Goal: Task Accomplishment & Management: Complete application form

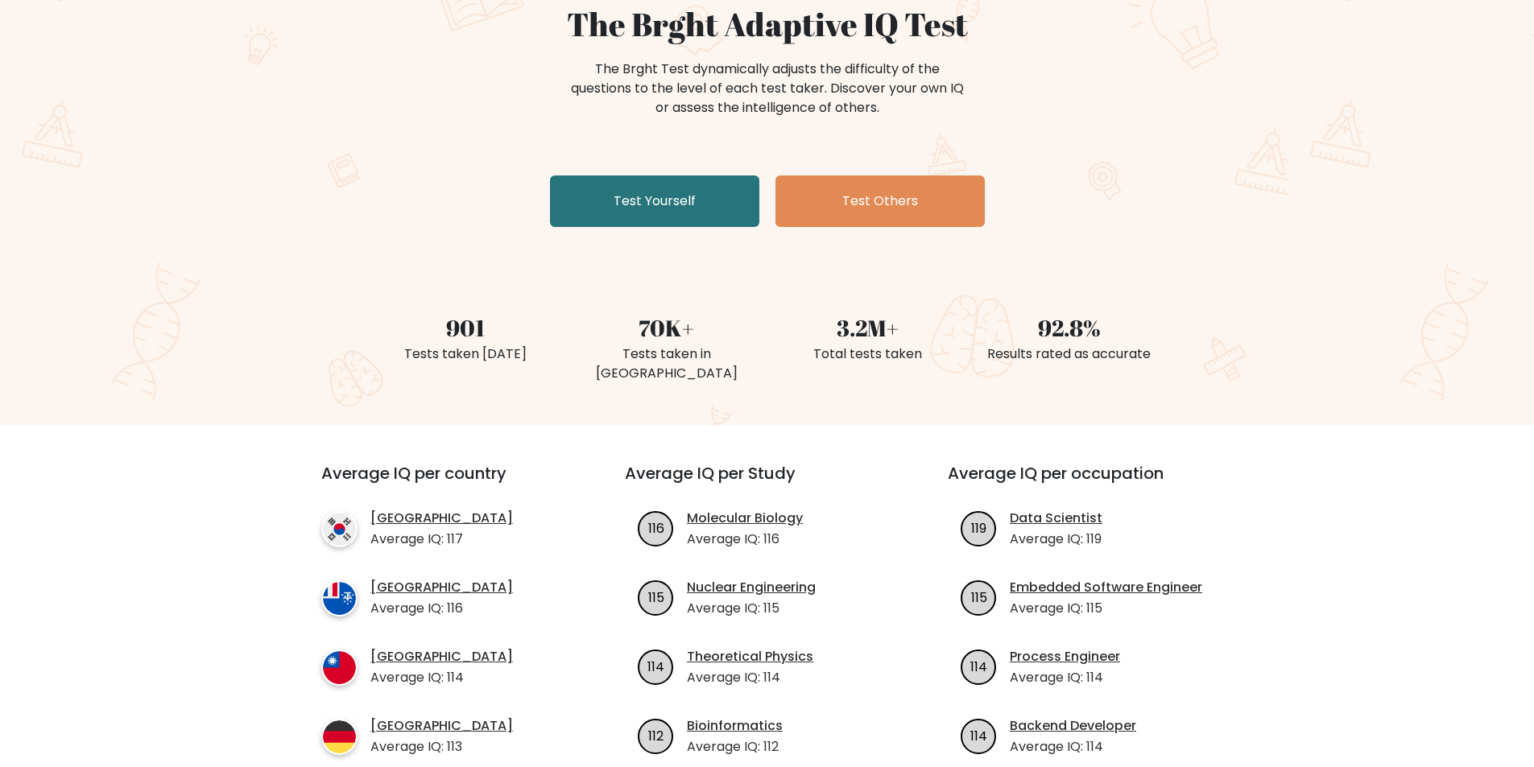
scroll to position [81, 0]
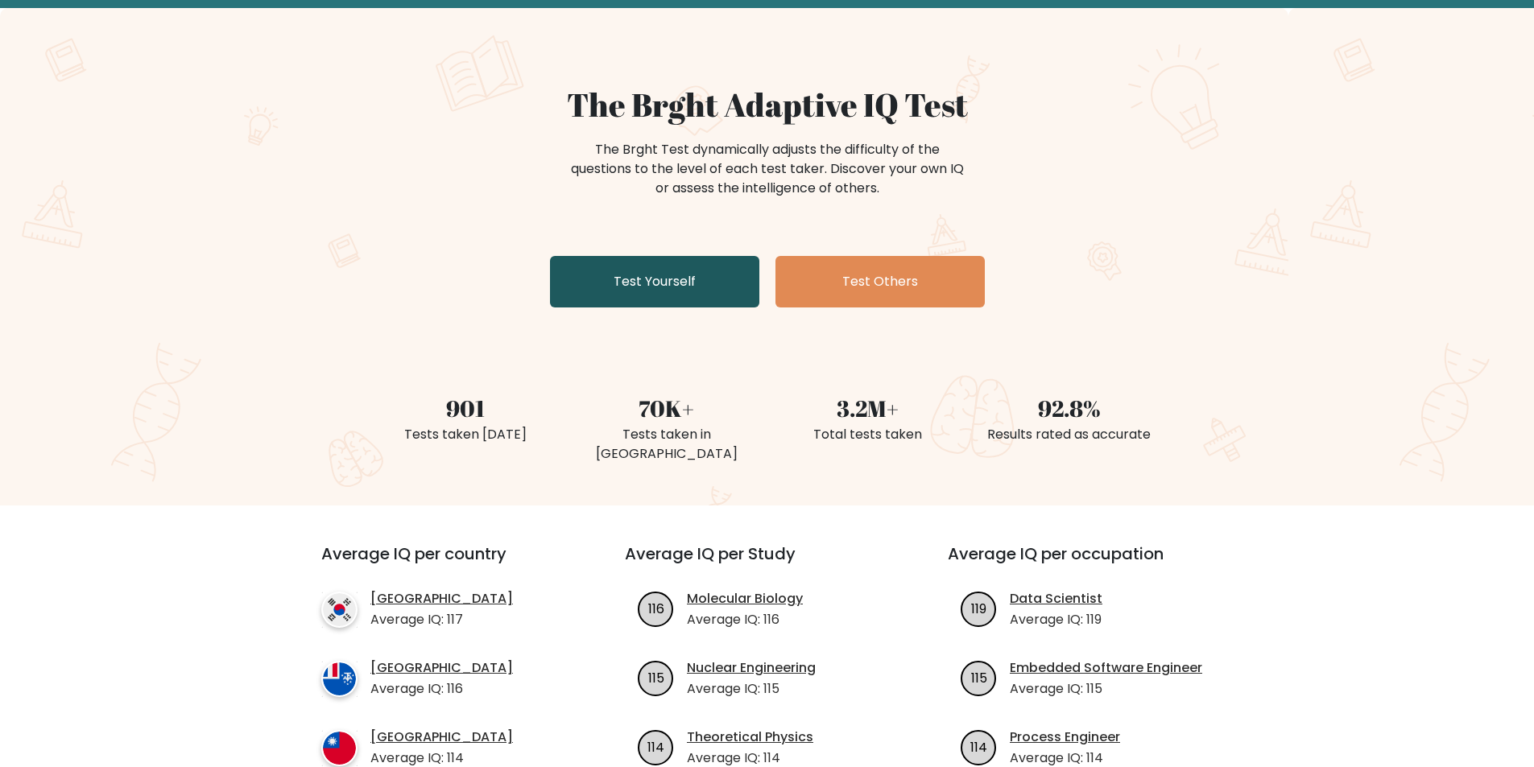
click at [676, 285] on link "Test Yourself" at bounding box center [654, 282] width 209 height 52
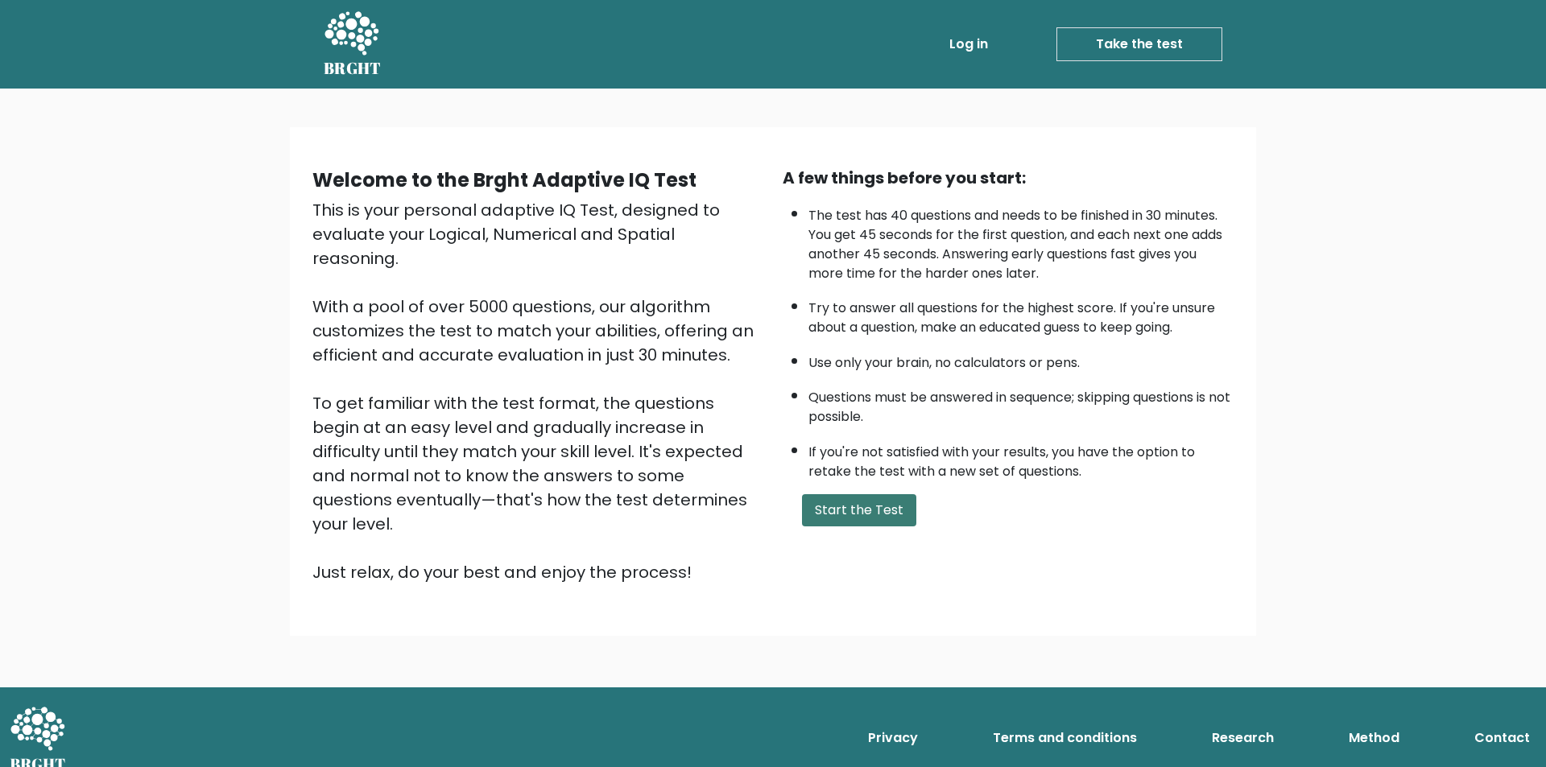
click at [878, 508] on button "Start the Test" at bounding box center [859, 510] width 114 height 32
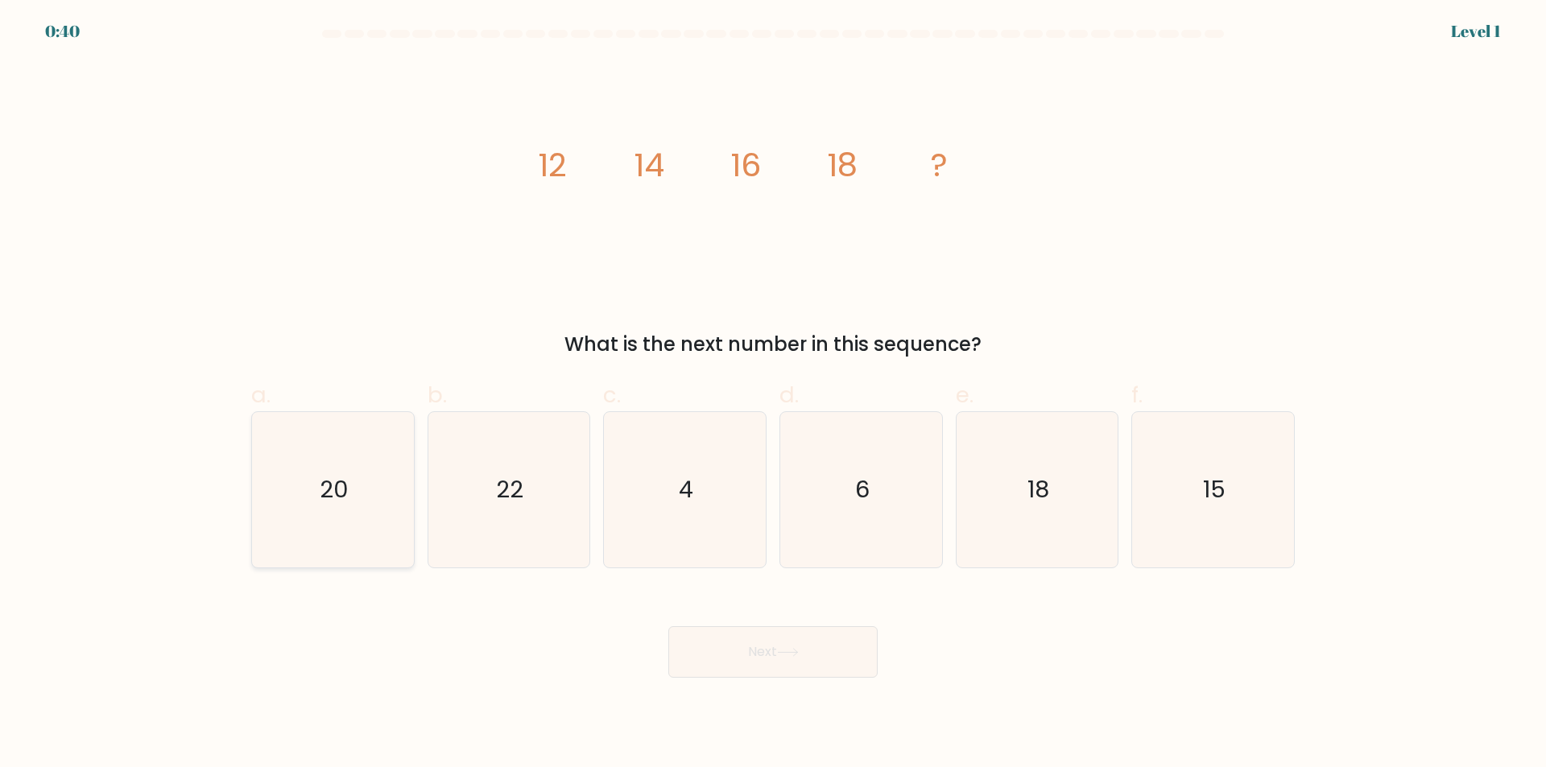
click at [361, 441] on icon "20" at bounding box center [332, 489] width 155 height 155
click at [773, 394] on input "a. 20" at bounding box center [773, 389] width 1 height 10
radio input "true"
click at [825, 661] on button "Next" at bounding box center [772, 652] width 209 height 52
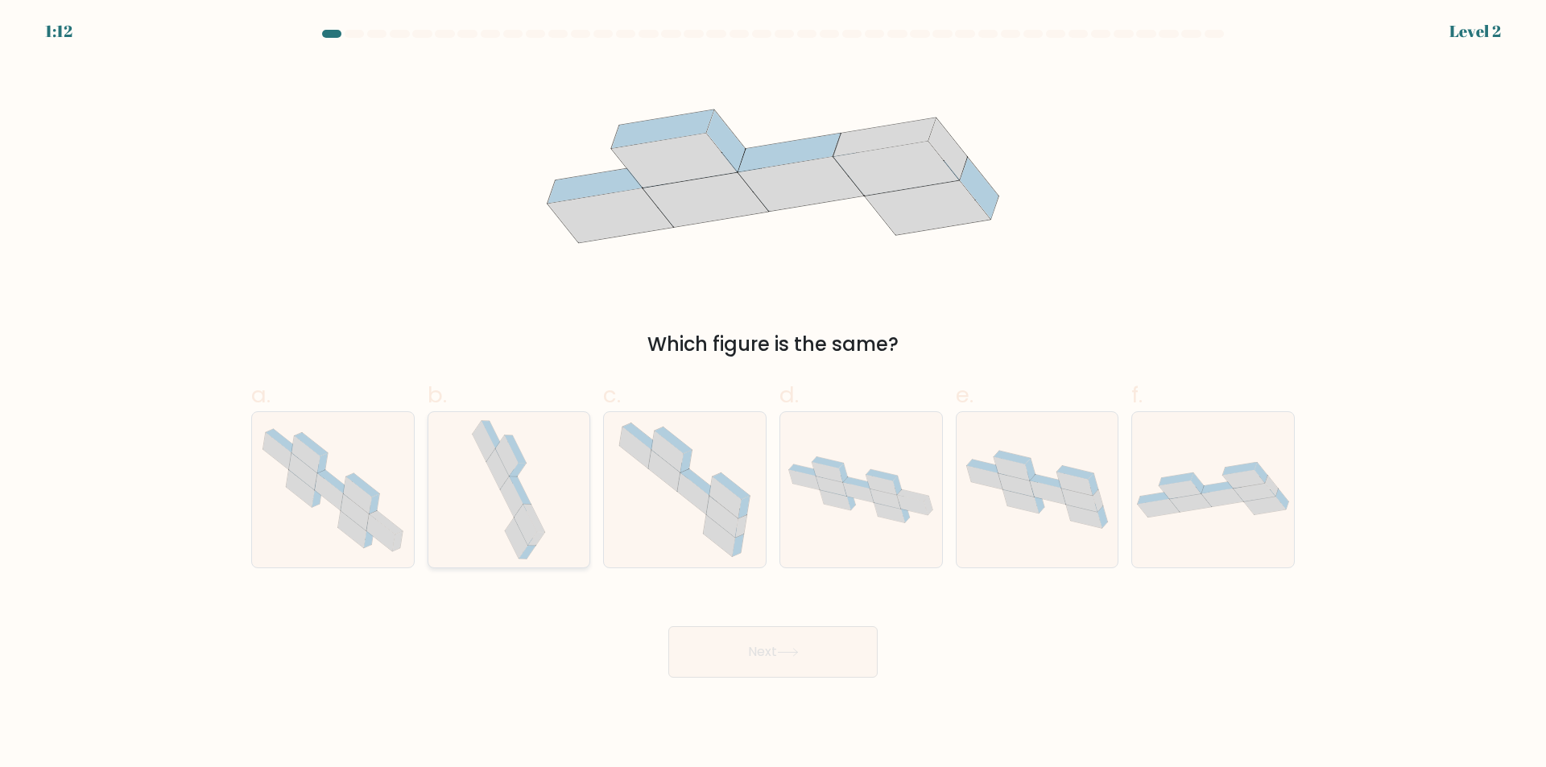
click at [526, 496] on icon at bounding box center [521, 490] width 22 height 27
click at [773, 394] on input "b." at bounding box center [773, 389] width 1 height 10
radio input "true"
click at [757, 650] on button "Next" at bounding box center [772, 652] width 209 height 52
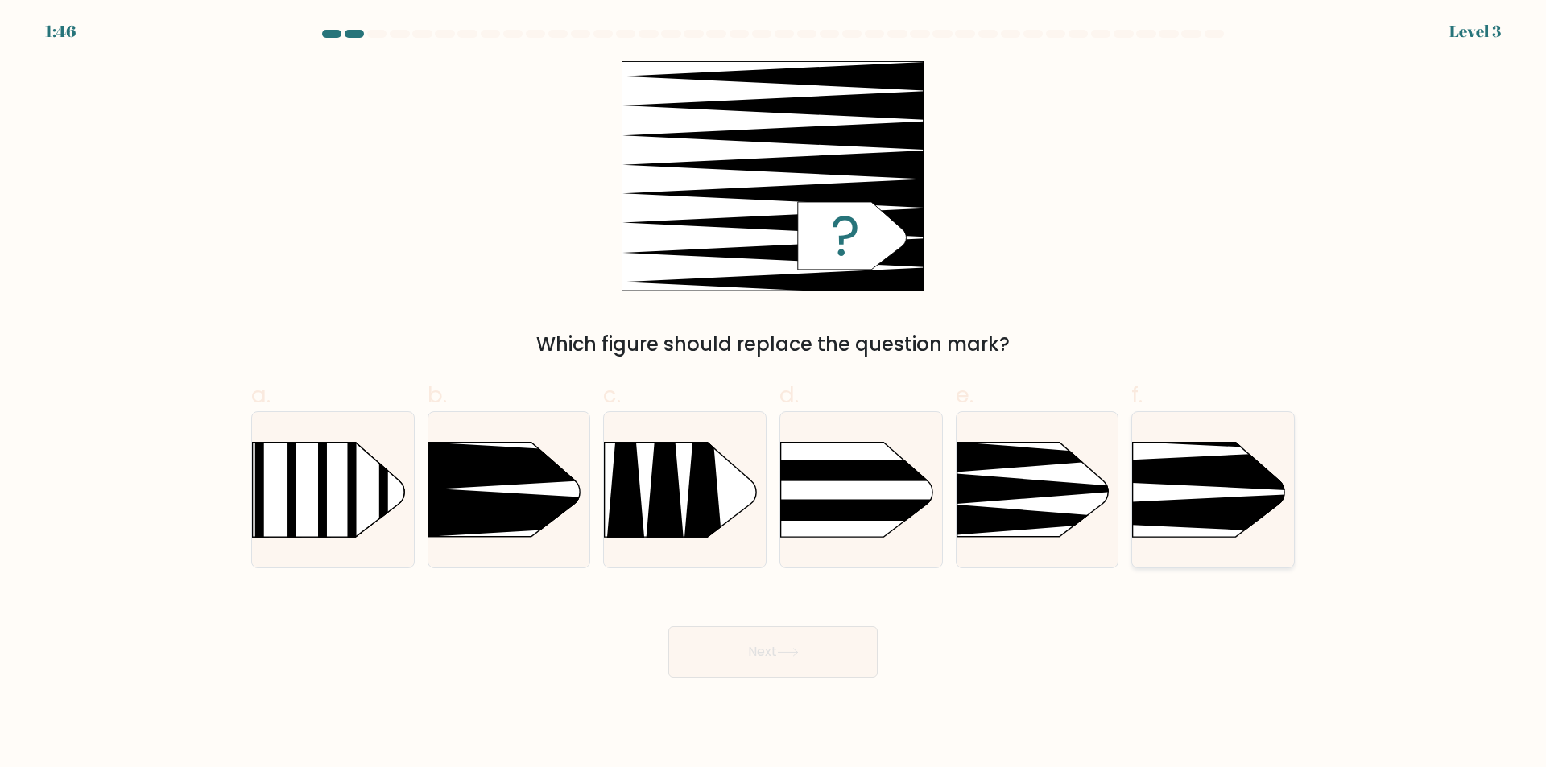
click at [1197, 473] on icon at bounding box center [1099, 472] width 422 height 40
click at [774, 394] on input "f." at bounding box center [773, 389] width 1 height 10
radio input "true"
click at [775, 667] on button "Next" at bounding box center [772, 652] width 209 height 52
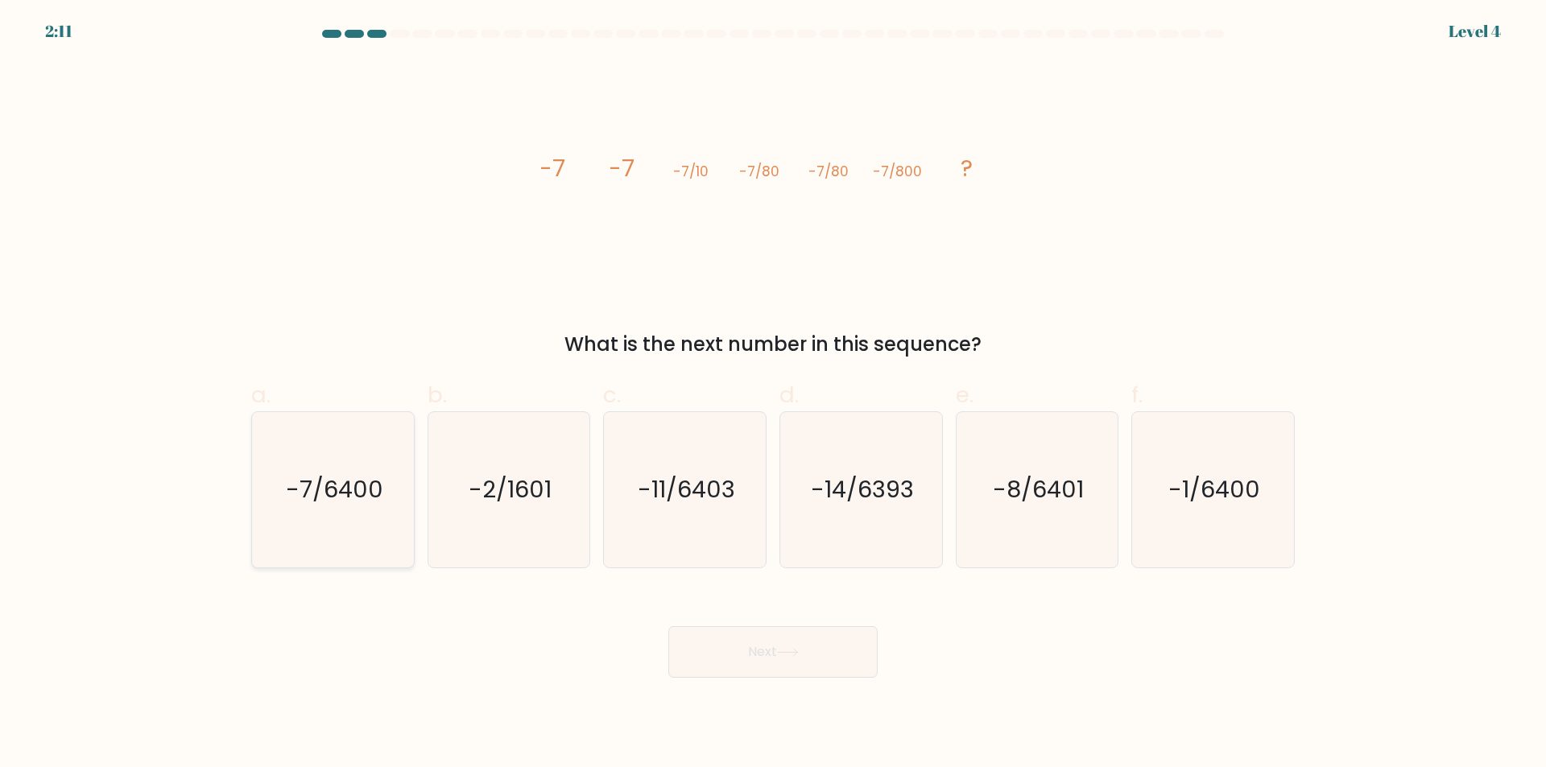
click at [352, 492] on text "-7/6400" at bounding box center [334, 490] width 97 height 32
click at [773, 394] on input "a. -7/6400" at bounding box center [773, 389] width 1 height 10
radio input "true"
click at [804, 654] on button "Next" at bounding box center [772, 652] width 209 height 52
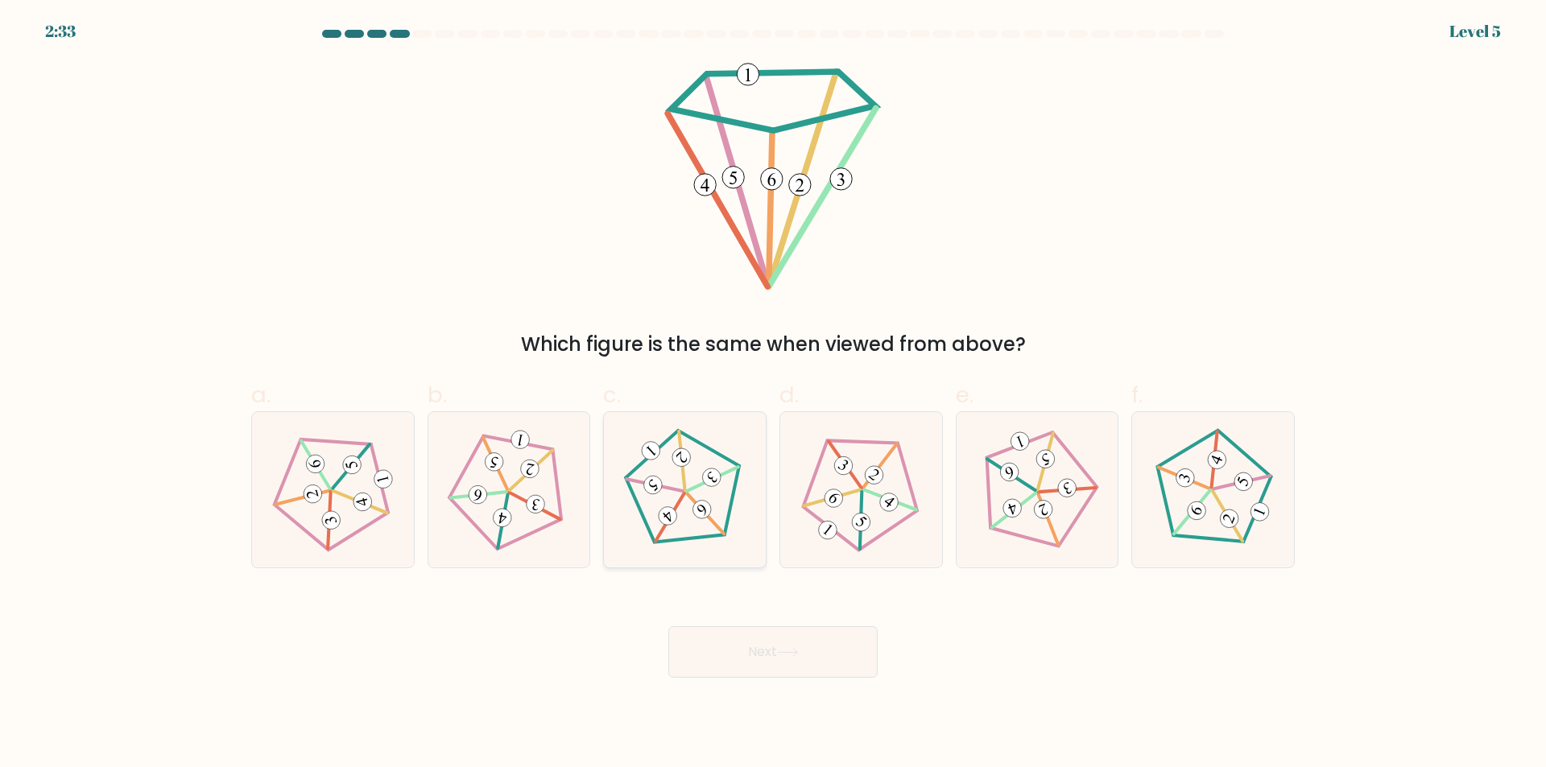
click at [720, 499] on icon at bounding box center [684, 490] width 124 height 124
click at [773, 394] on input "c." at bounding box center [773, 389] width 1 height 10
radio input "true"
click at [796, 652] on icon at bounding box center [788, 652] width 22 height 9
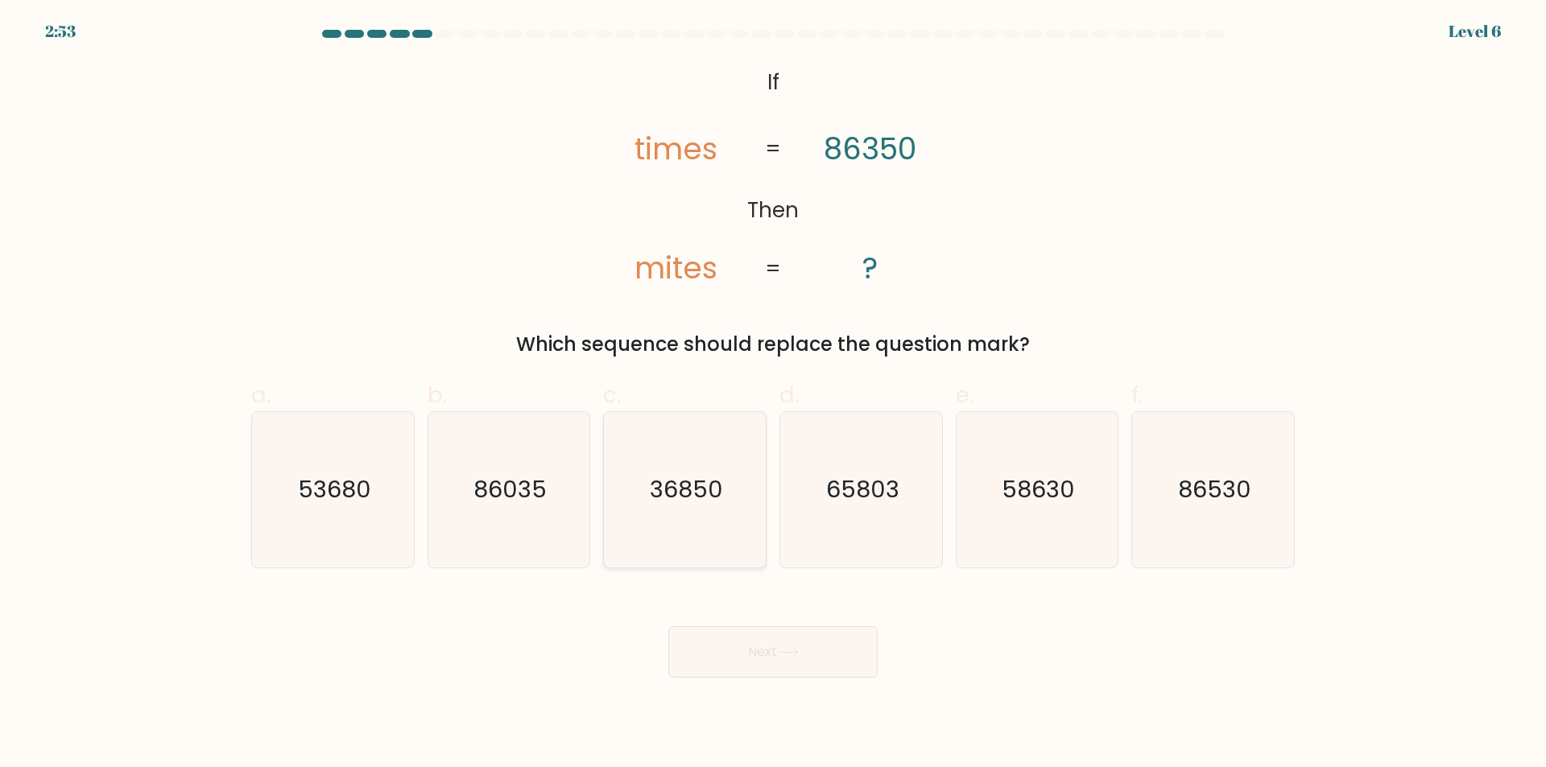
click at [725, 541] on icon "36850" at bounding box center [684, 489] width 155 height 155
click at [773, 394] on input "c. 36850" at bounding box center [773, 389] width 1 height 10
radio input "true"
click at [757, 661] on button "Next" at bounding box center [772, 652] width 209 height 52
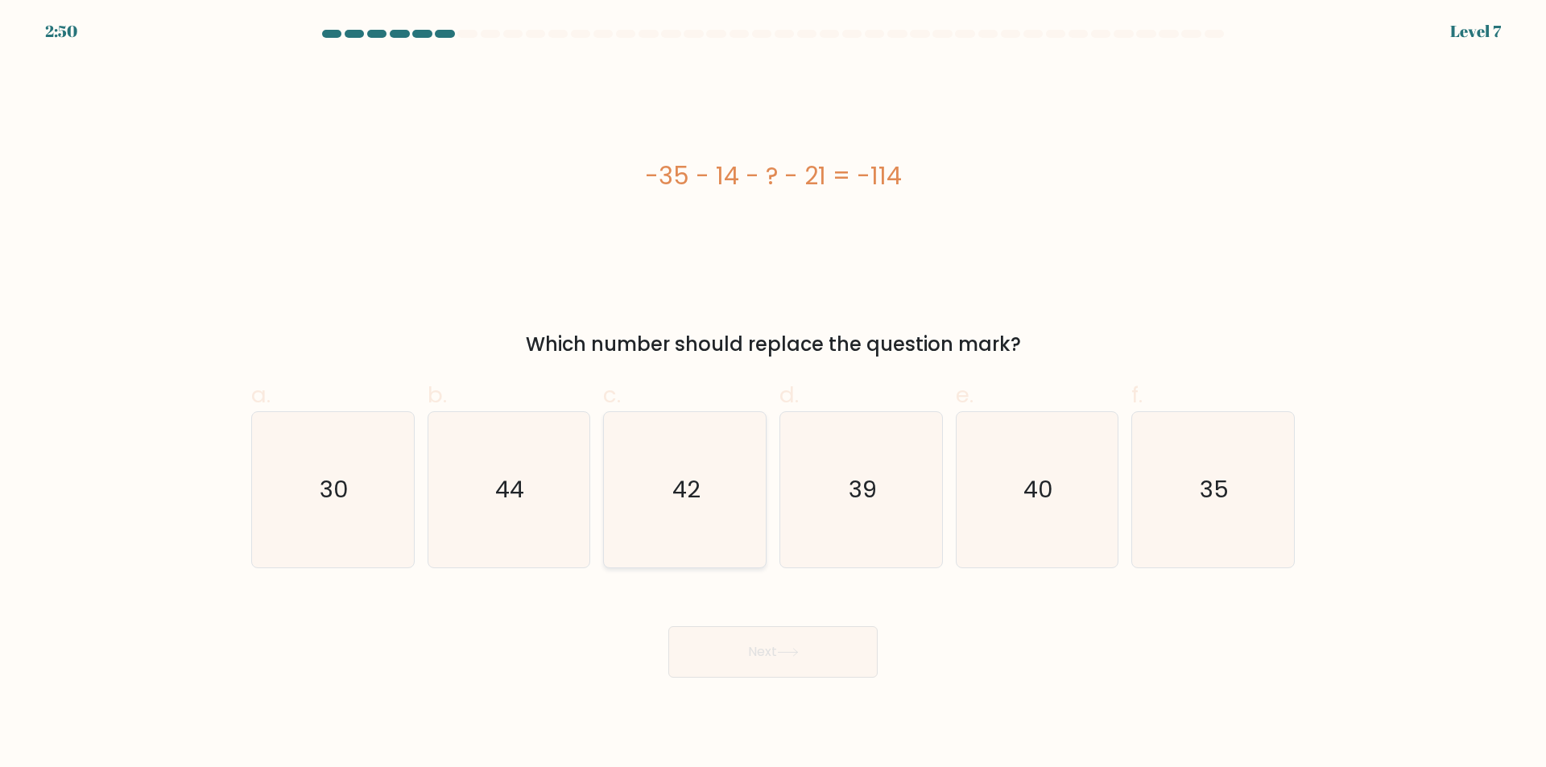
click at [720, 513] on icon "42" at bounding box center [684, 489] width 155 height 155
click at [773, 394] on input "c. 42" at bounding box center [773, 389] width 1 height 10
radio input "true"
click at [725, 645] on button "Next" at bounding box center [772, 652] width 209 height 52
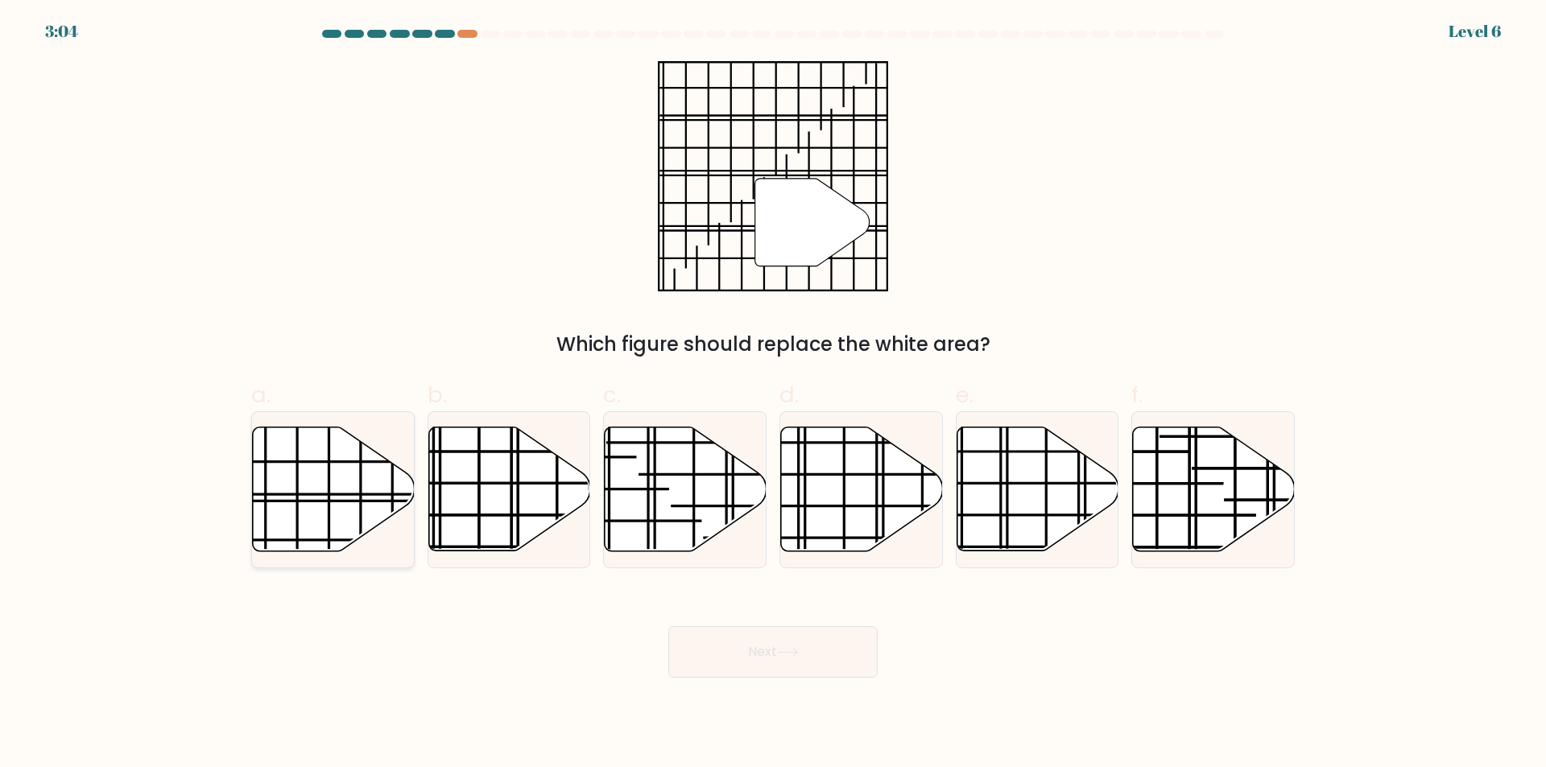
click at [342, 499] on icon at bounding box center [334, 489] width 162 height 124
click at [773, 394] on input "a." at bounding box center [773, 389] width 1 height 10
radio input "true"
click at [762, 653] on button "Next" at bounding box center [772, 652] width 209 height 52
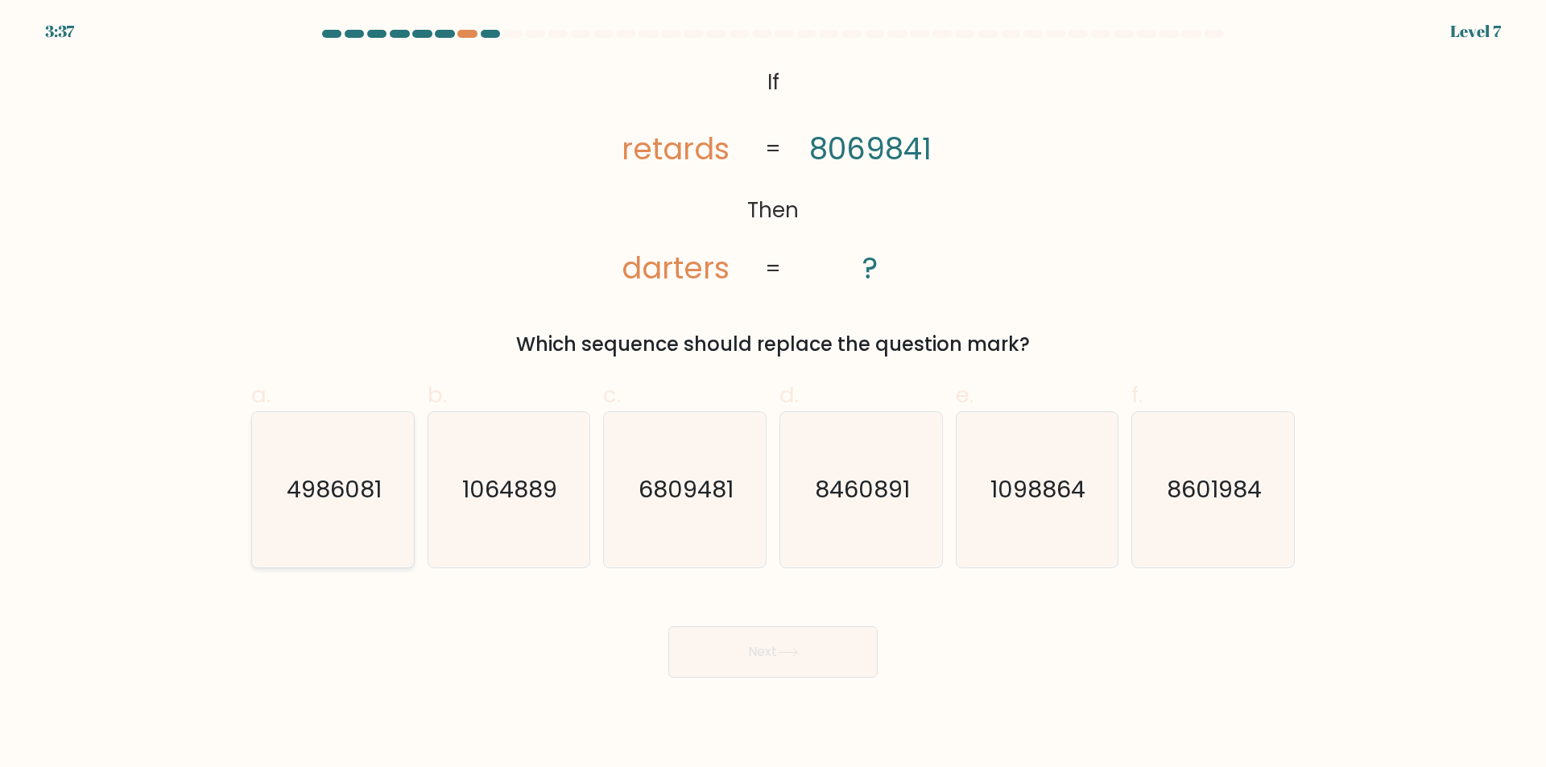
click at [320, 491] on text "4986081" at bounding box center [334, 490] width 95 height 32
click at [773, 394] on input "a. 4986081" at bounding box center [773, 389] width 1 height 10
radio input "true"
click at [719, 644] on button "Next" at bounding box center [772, 652] width 209 height 52
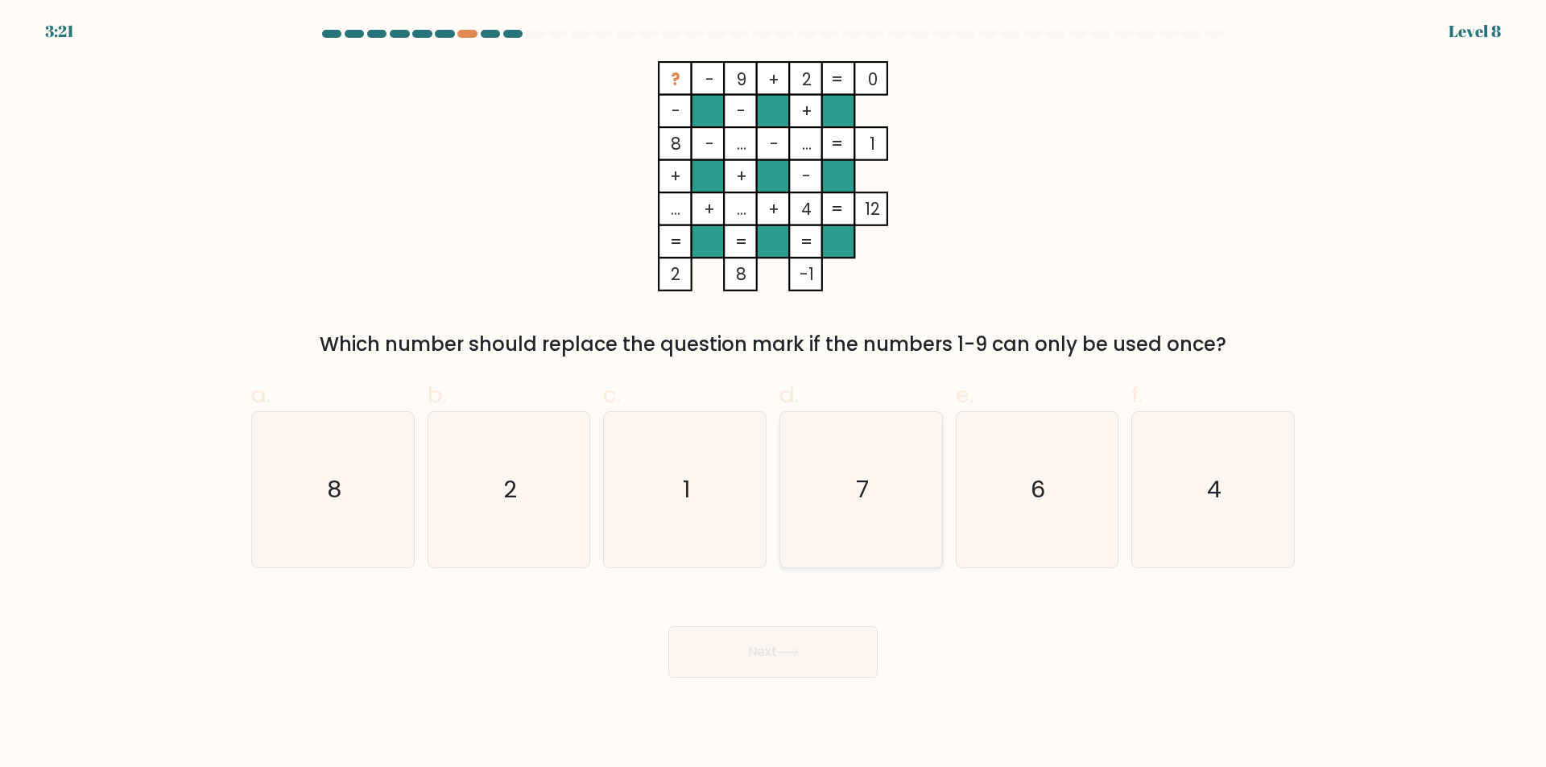
click at [861, 510] on icon "7" at bounding box center [860, 489] width 155 height 155
click at [774, 394] on input "d. 7" at bounding box center [773, 389] width 1 height 10
radio input "true"
click at [833, 659] on button "Next" at bounding box center [772, 652] width 209 height 52
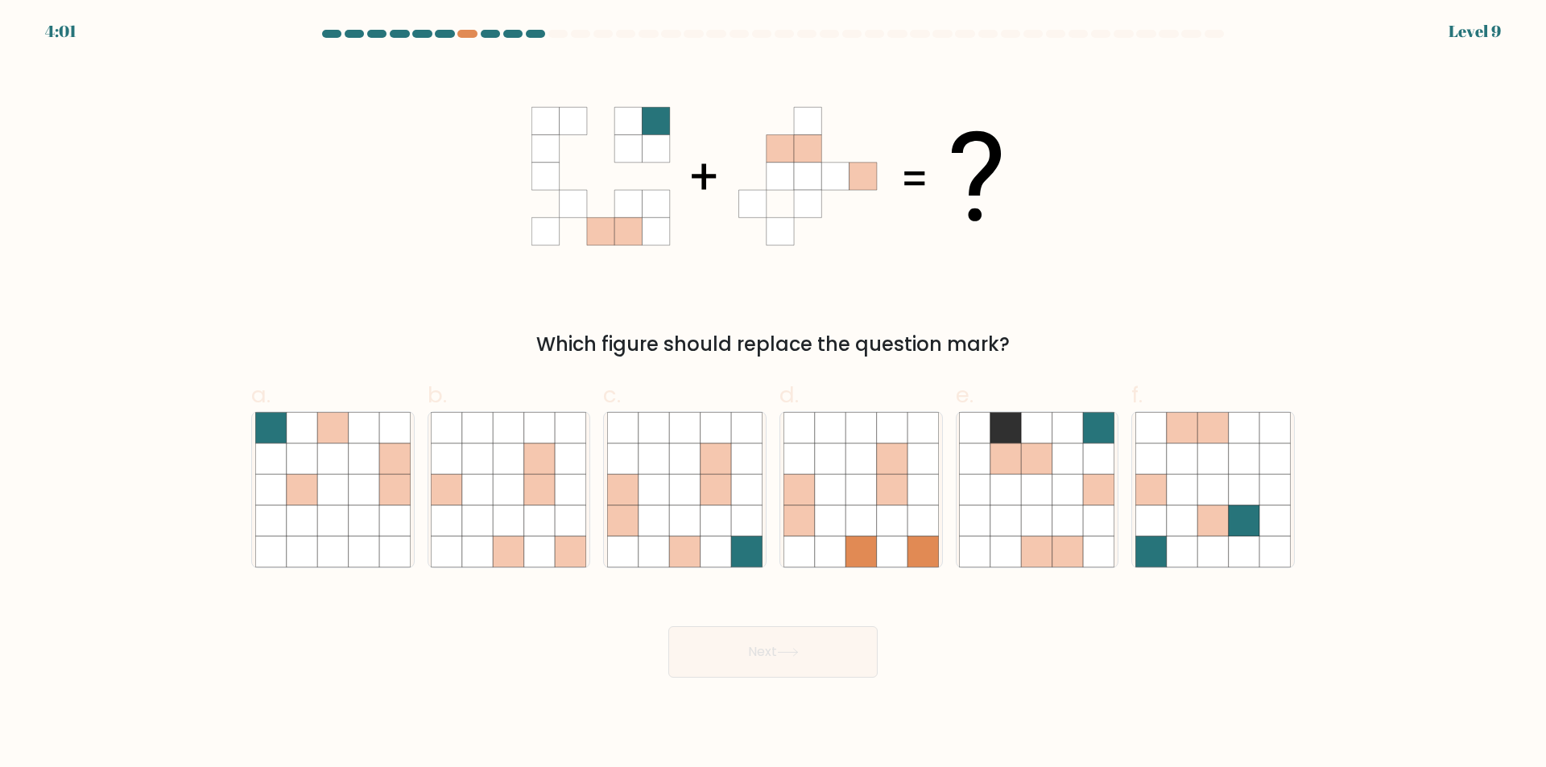
click at [471, 39] on div at bounding box center [773, 37] width 1063 height 14
click at [470, 33] on div at bounding box center [466, 34] width 19 height 8
click at [470, 32] on div at bounding box center [466, 34] width 19 height 8
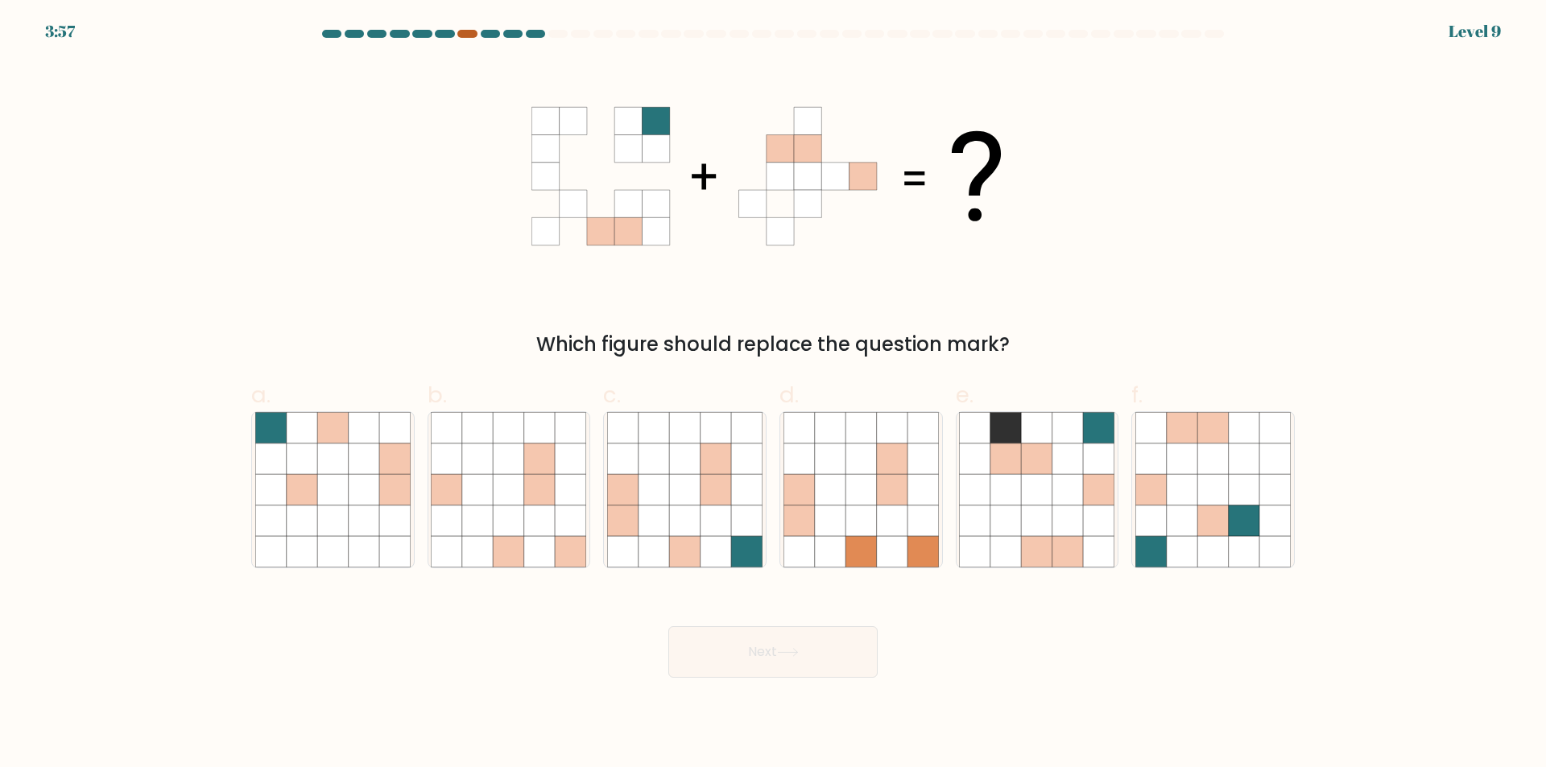
click at [461, 32] on div at bounding box center [466, 34] width 19 height 8
click at [1025, 447] on icon at bounding box center [1037, 459] width 31 height 31
click at [774, 394] on input "e." at bounding box center [773, 389] width 1 height 10
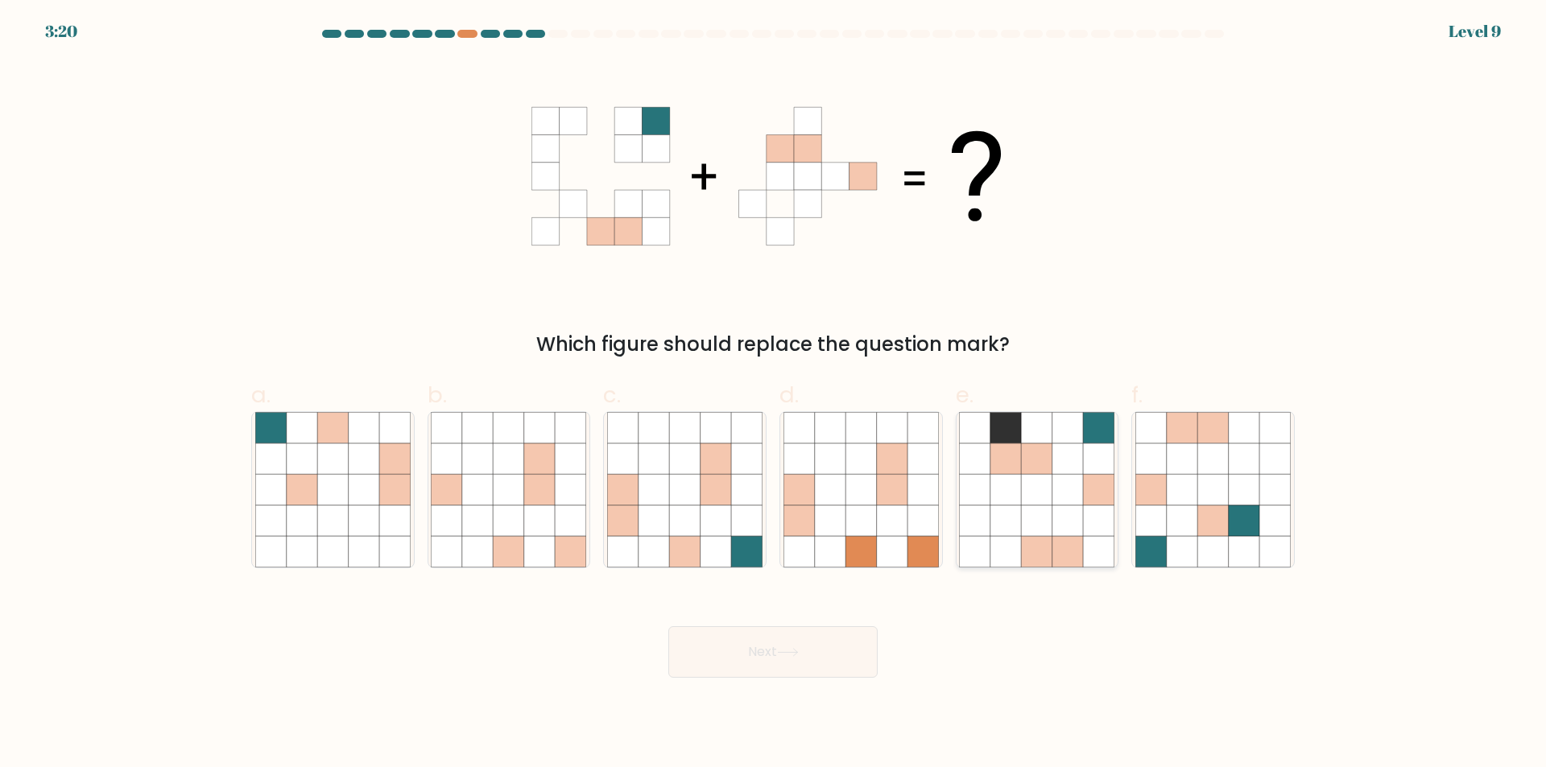
radio input "true"
click at [865, 649] on button "Next" at bounding box center [772, 652] width 209 height 52
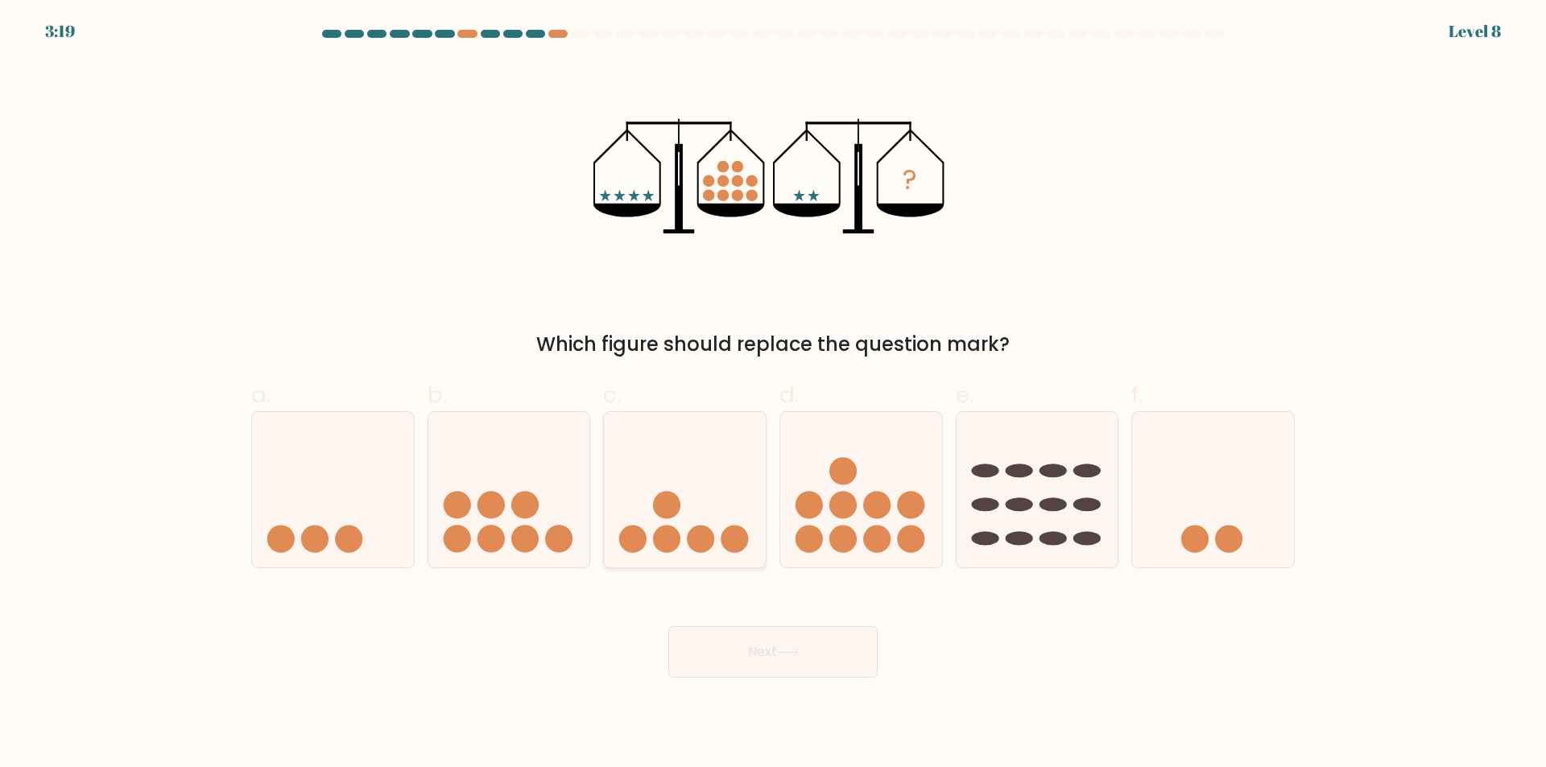
click at [729, 467] on icon at bounding box center [685, 490] width 162 height 134
click at [773, 394] on input "c." at bounding box center [773, 389] width 1 height 10
radio input "true"
click at [799, 638] on button "Next" at bounding box center [772, 652] width 209 height 52
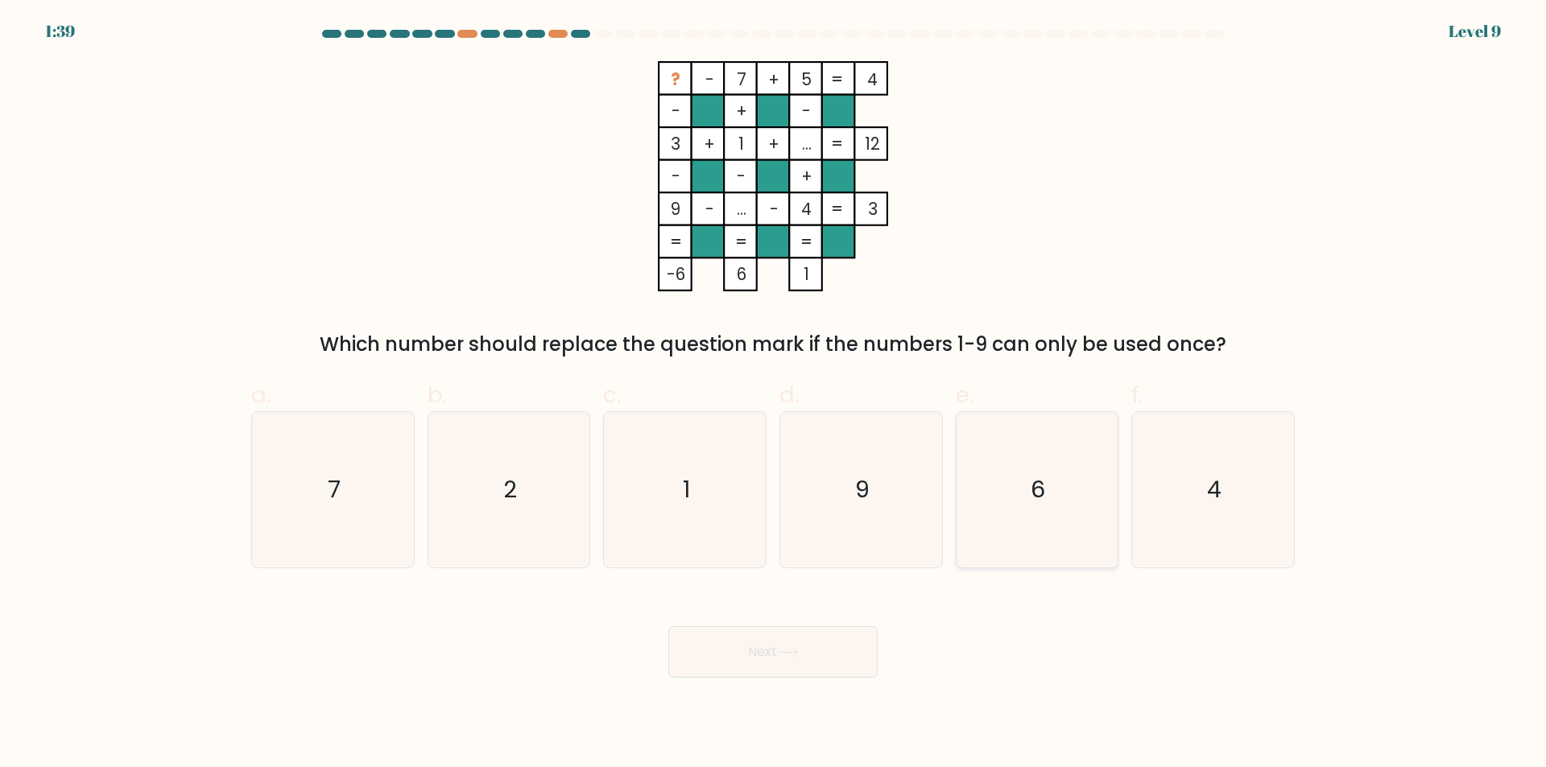
drag, startPoint x: 1021, startPoint y: 467, endPoint x: 982, endPoint y: 482, distance: 41.6
click at [1021, 469] on icon "6" at bounding box center [1036, 489] width 155 height 155
click at [774, 394] on input "e. 6" at bounding box center [773, 389] width 1 height 10
radio input "true"
click at [802, 645] on button "Next" at bounding box center [772, 652] width 209 height 52
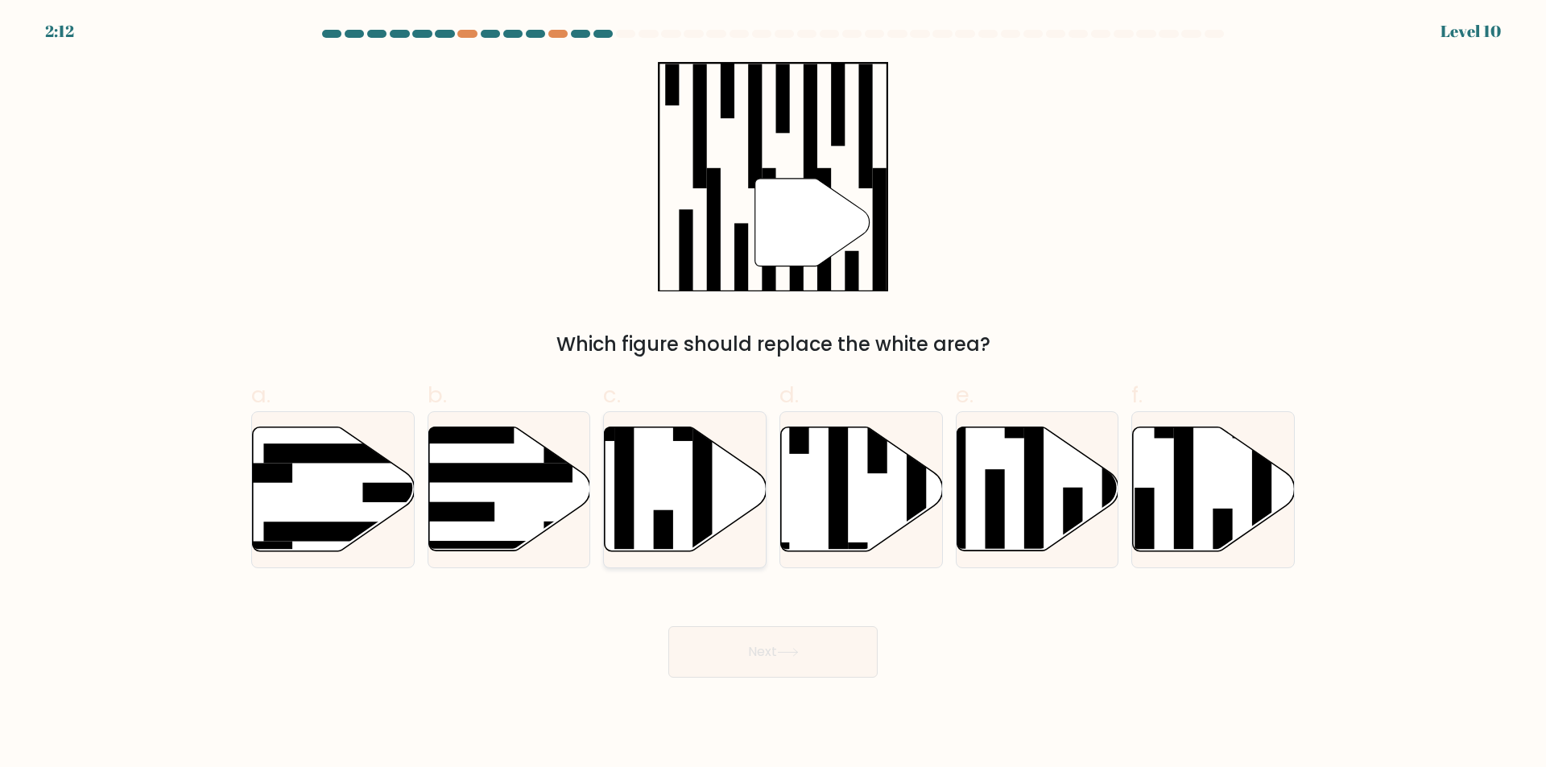
click at [680, 493] on icon at bounding box center [686, 489] width 162 height 124
click at [773, 394] on input "c." at bounding box center [773, 389] width 1 height 10
radio input "true"
click at [795, 658] on button "Next" at bounding box center [772, 652] width 209 height 52
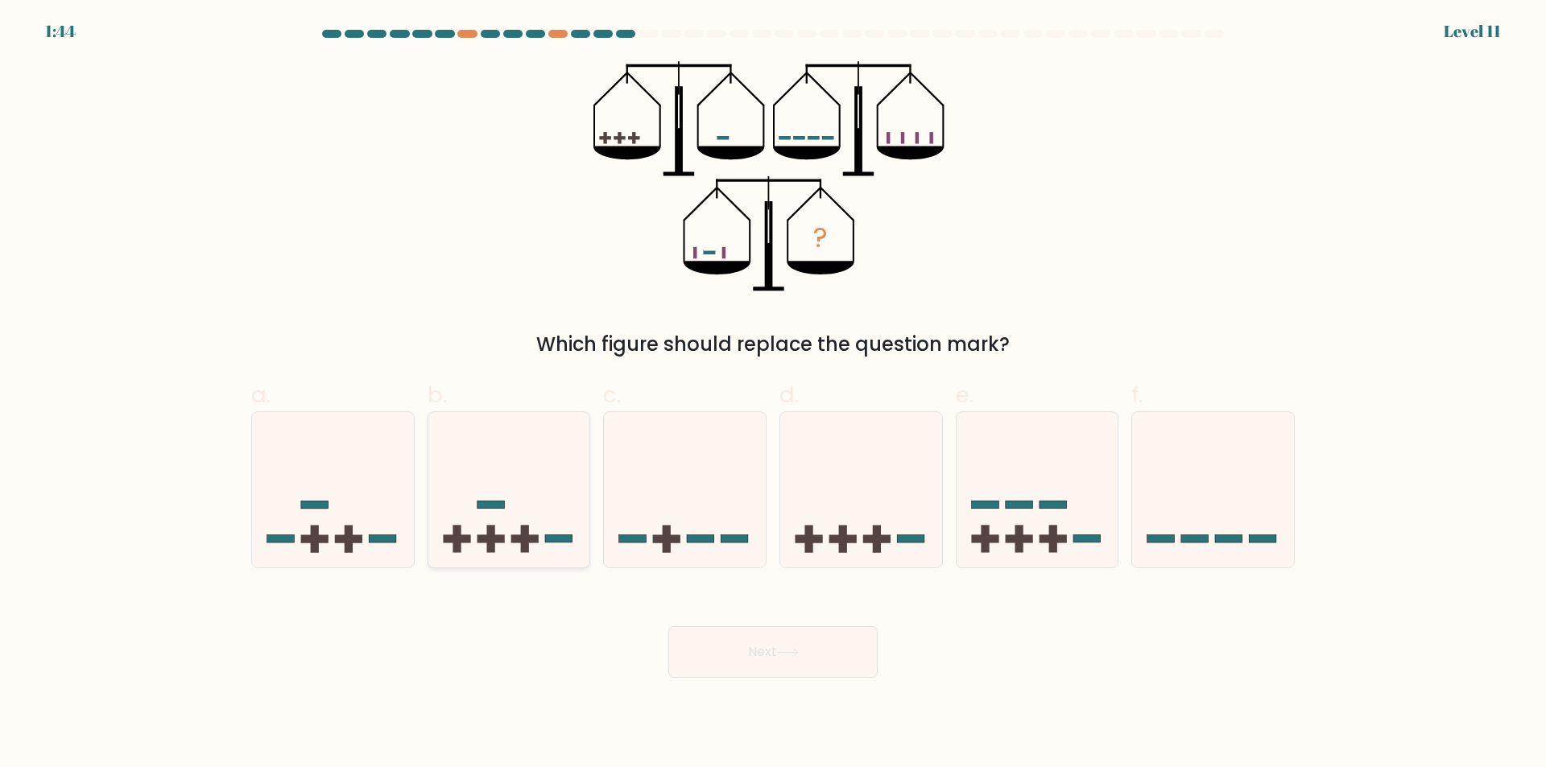
click at [489, 494] on icon at bounding box center [509, 490] width 162 height 134
click at [773, 394] on input "b." at bounding box center [773, 389] width 1 height 10
radio input "true"
click at [783, 661] on button "Next" at bounding box center [772, 652] width 209 height 52
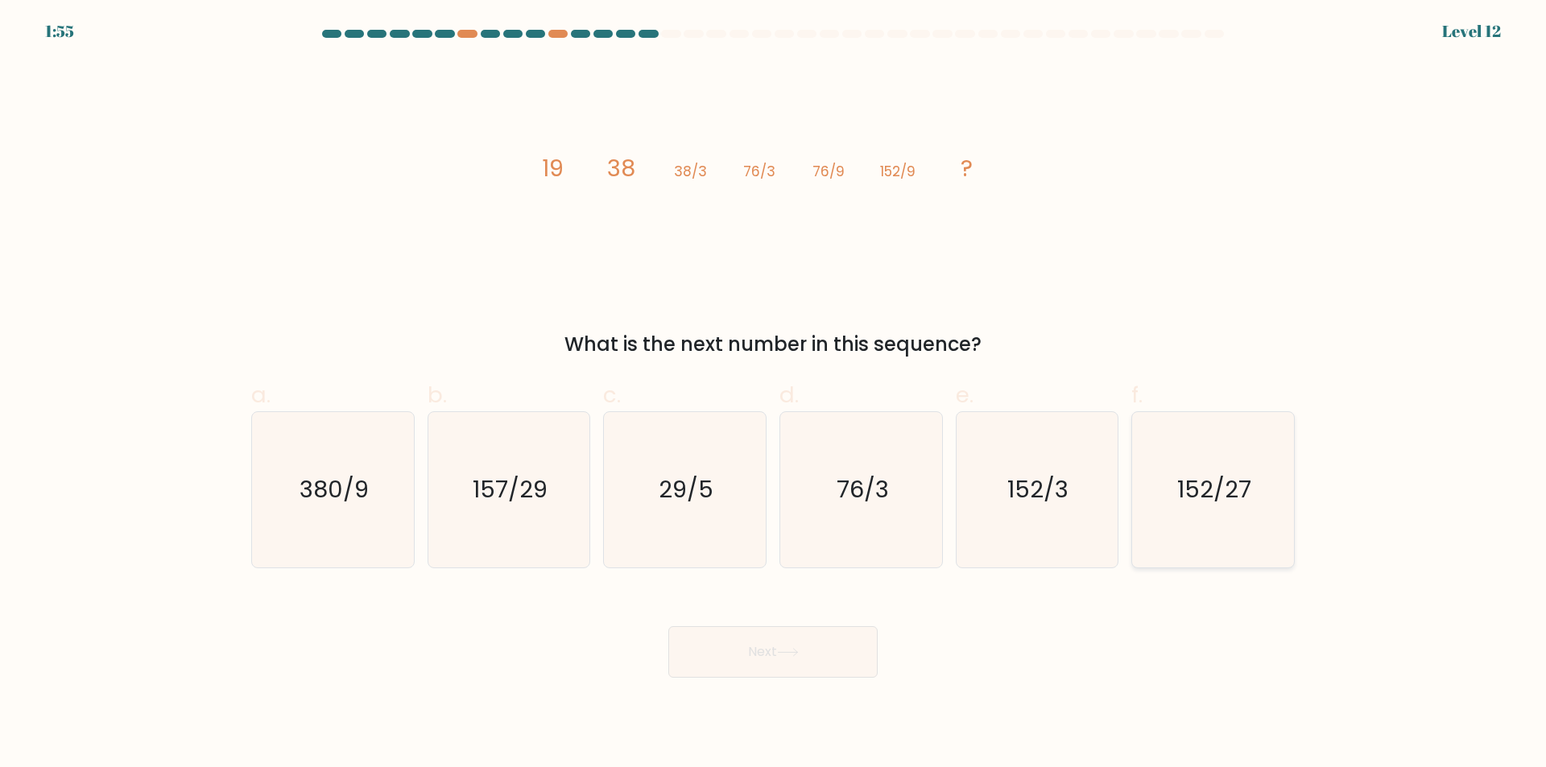
click at [1243, 467] on icon "152/27" at bounding box center [1212, 489] width 155 height 155
click at [774, 394] on input "f. 152/27" at bounding box center [773, 389] width 1 height 10
radio input "true"
click at [807, 653] on button "Next" at bounding box center [772, 652] width 209 height 52
click at [798, 657] on icon at bounding box center [788, 652] width 22 height 9
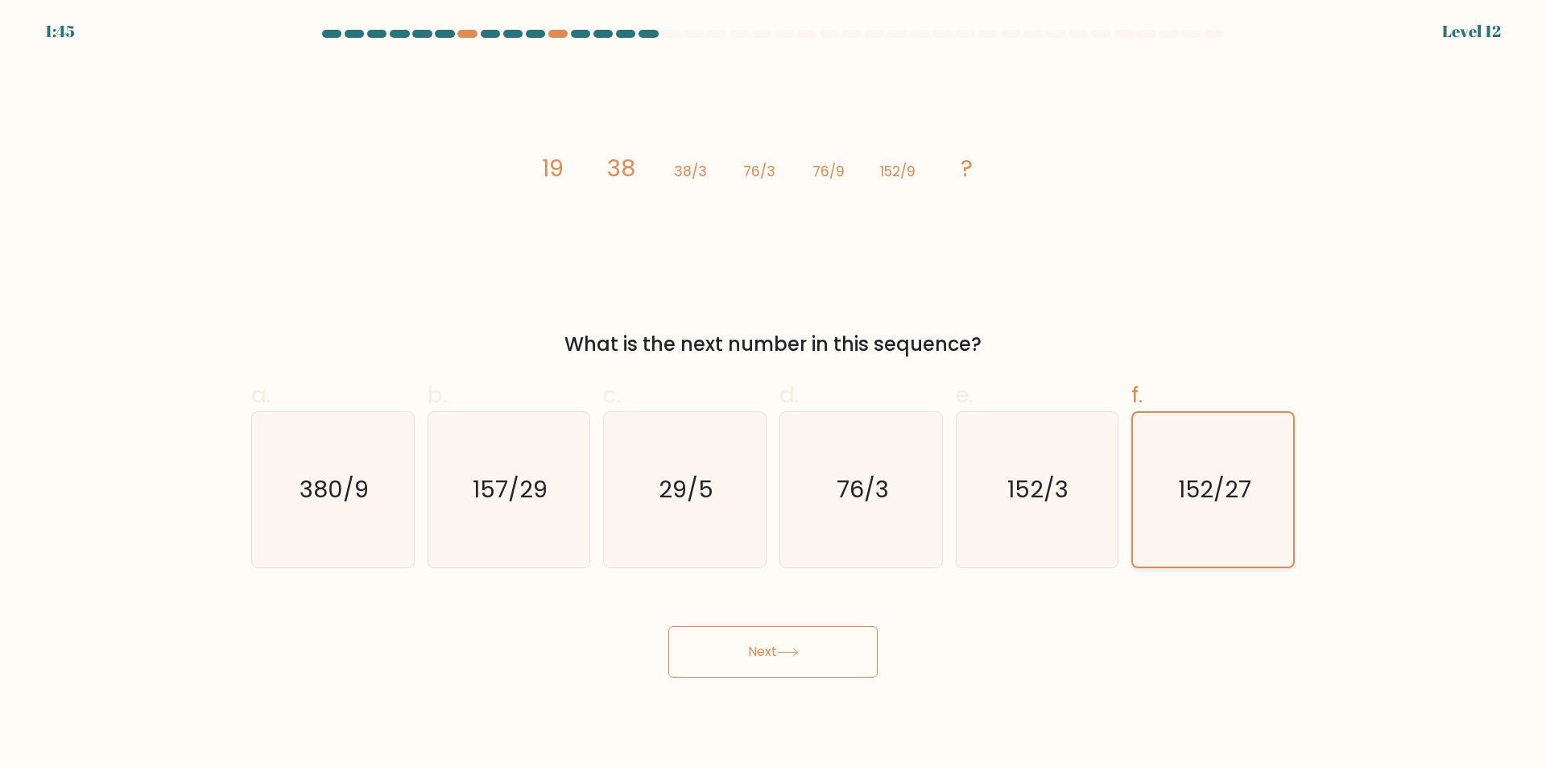
click at [1229, 444] on icon "152/27" at bounding box center [1213, 490] width 154 height 154
click at [774, 394] on input "f. 152/27" at bounding box center [773, 389] width 1 height 10
click at [795, 644] on button "Next" at bounding box center [772, 652] width 209 height 52
click at [773, 654] on button "Next" at bounding box center [772, 652] width 209 height 52
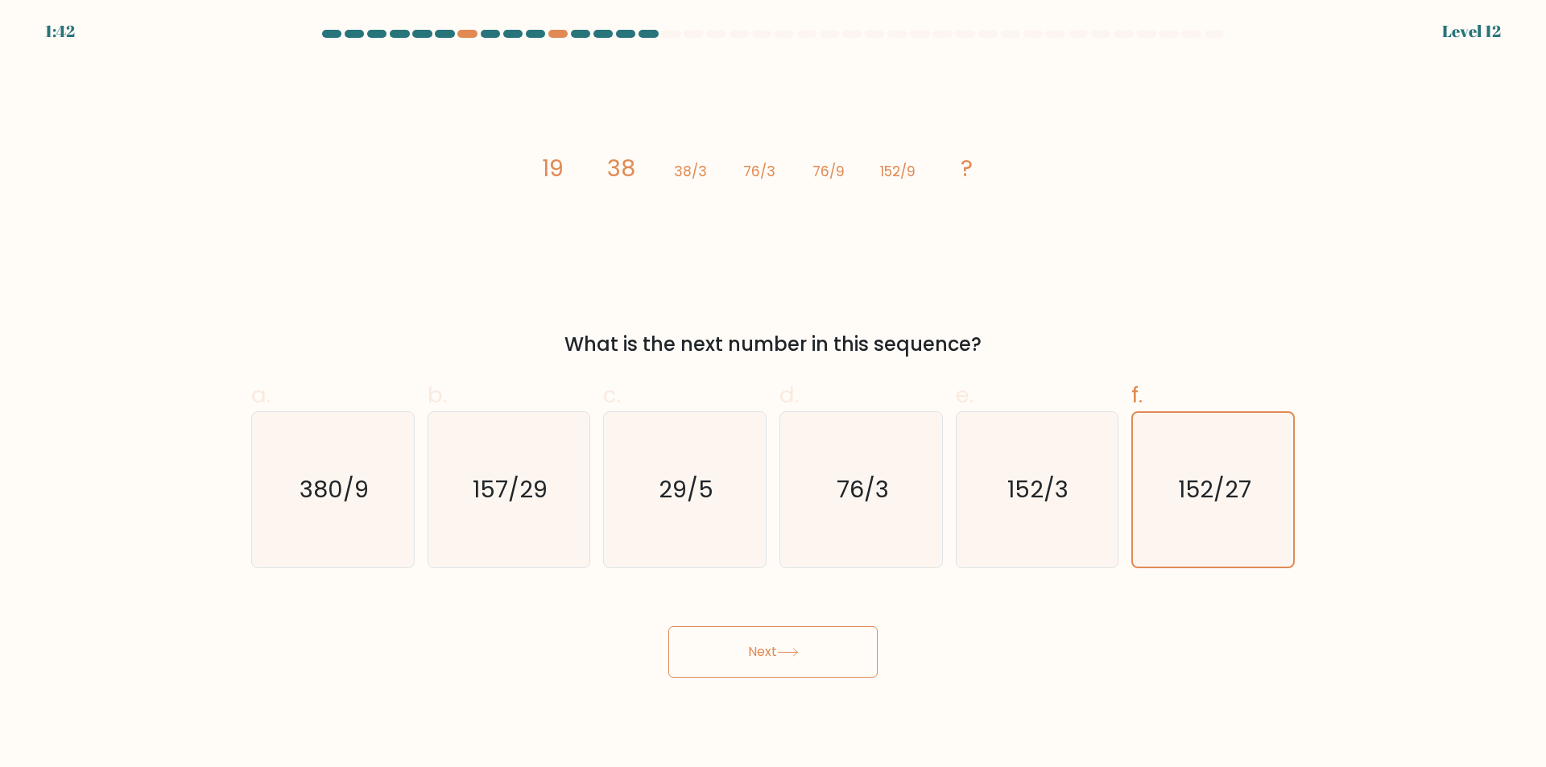
click at [773, 654] on button "Next" at bounding box center [772, 652] width 209 height 52
click at [746, 656] on button "Next" at bounding box center [772, 652] width 209 height 52
click at [861, 662] on button "Next" at bounding box center [772, 652] width 209 height 52
click at [887, 480] on text "76/3" at bounding box center [862, 490] width 52 height 32
click at [774, 394] on input "d. 76/3" at bounding box center [773, 389] width 1 height 10
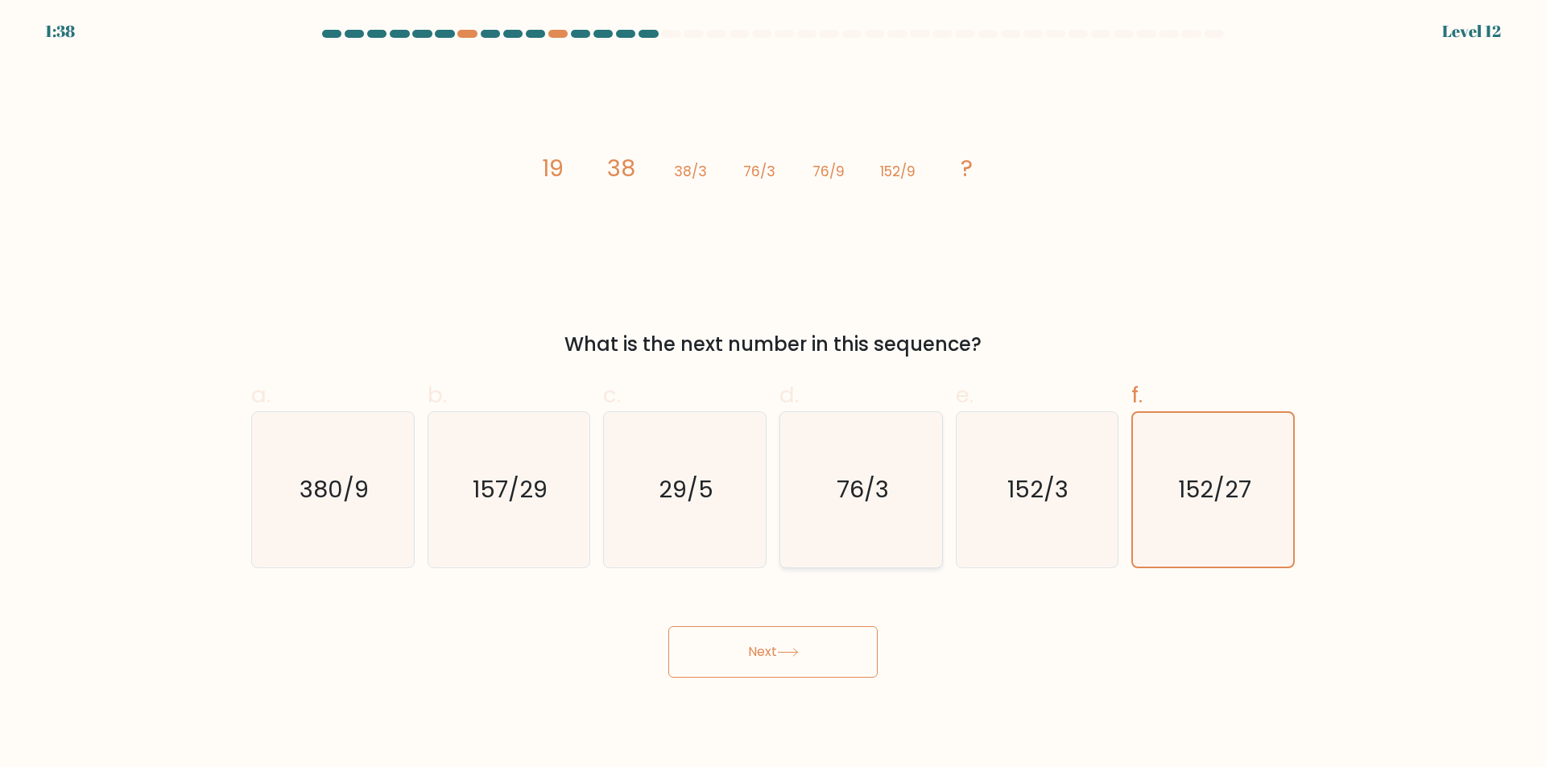
radio input "true"
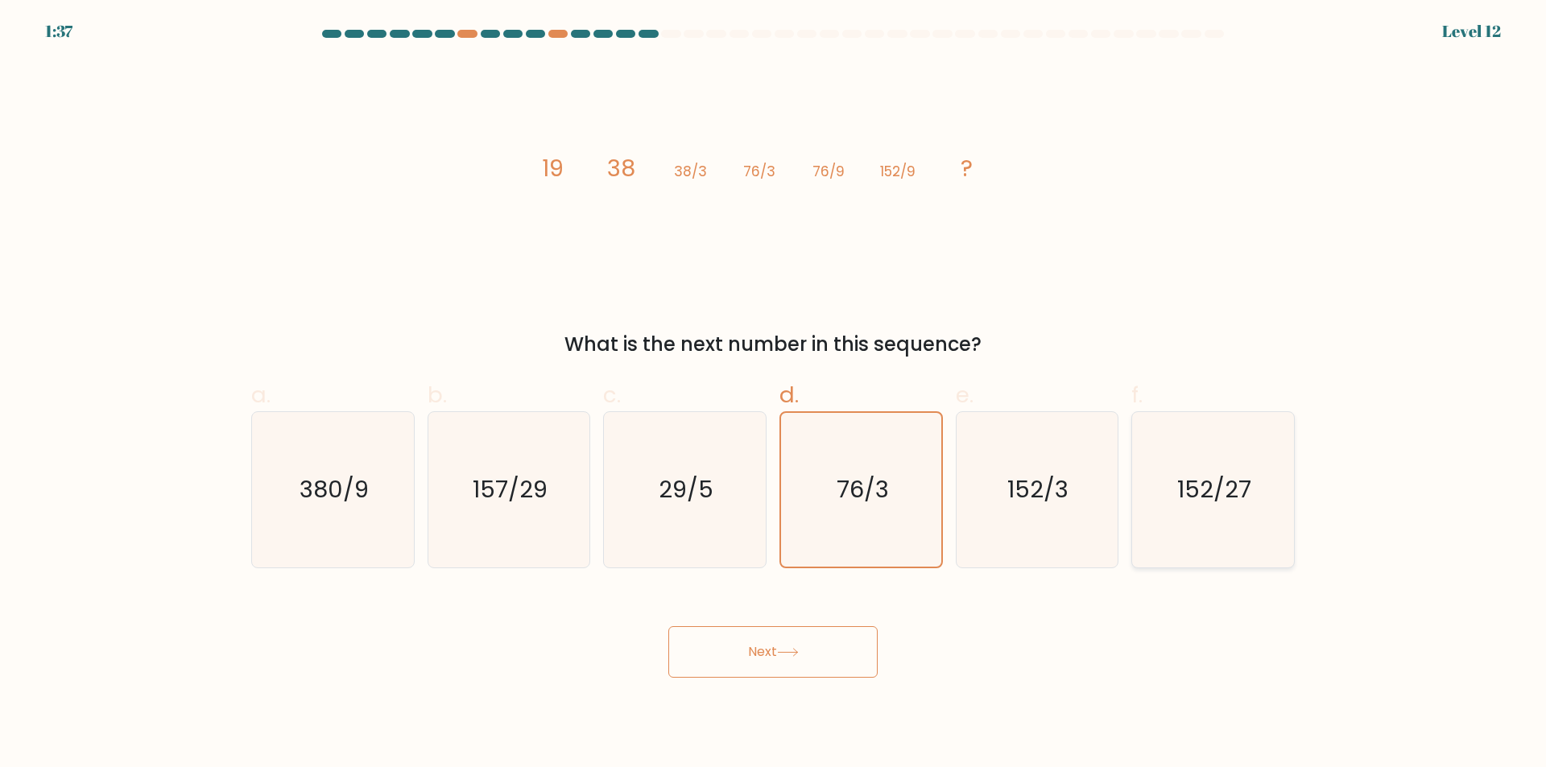
click at [1268, 446] on icon "152/27" at bounding box center [1212, 489] width 155 height 155
click at [774, 394] on input "f. 152/27" at bounding box center [773, 389] width 1 height 10
radio input "true"
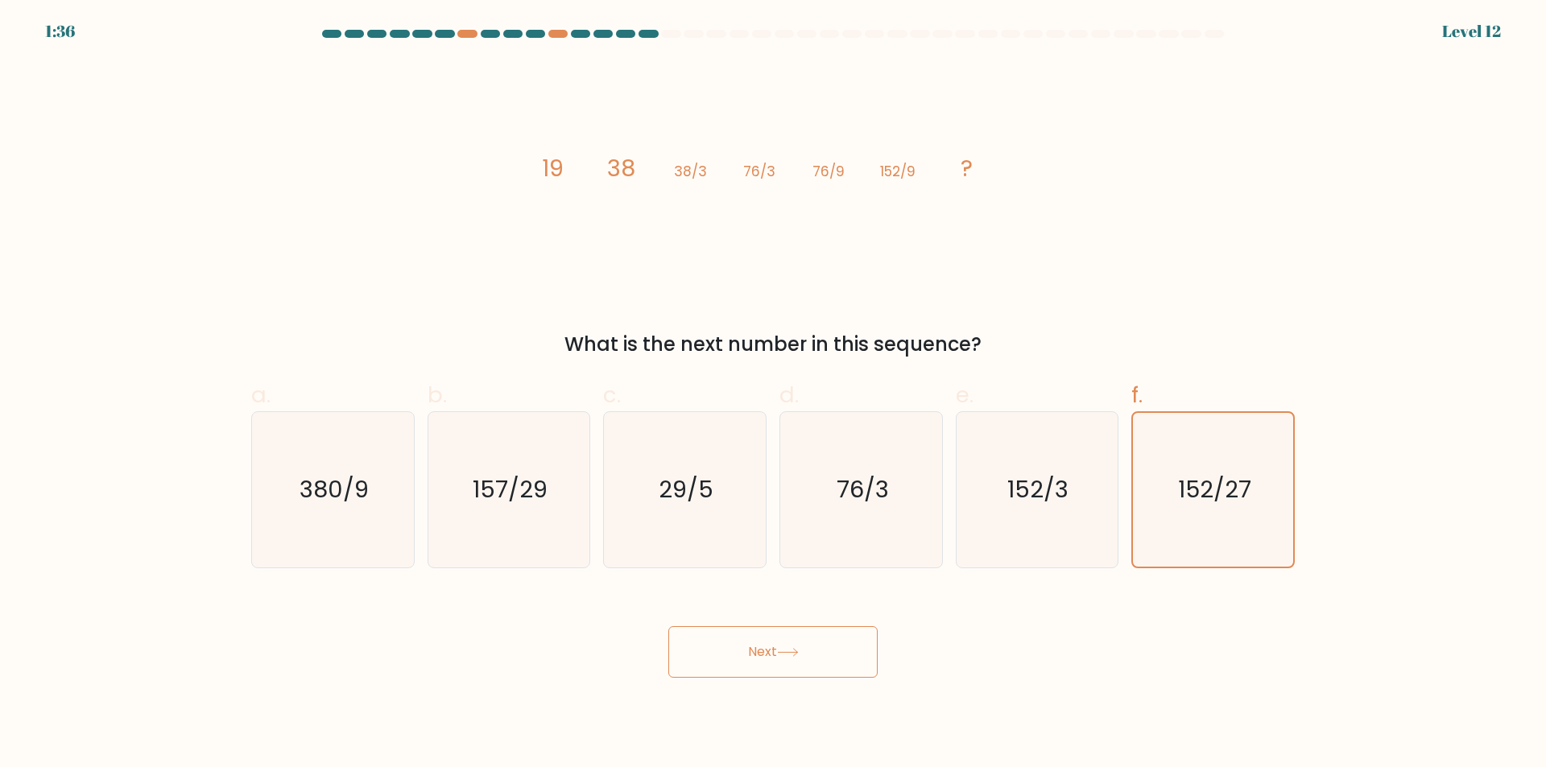
click at [765, 646] on button "Next" at bounding box center [772, 652] width 209 height 52
click at [768, 646] on button "Next" at bounding box center [772, 652] width 209 height 52
click at [717, 542] on icon "29/5" at bounding box center [684, 489] width 155 height 155
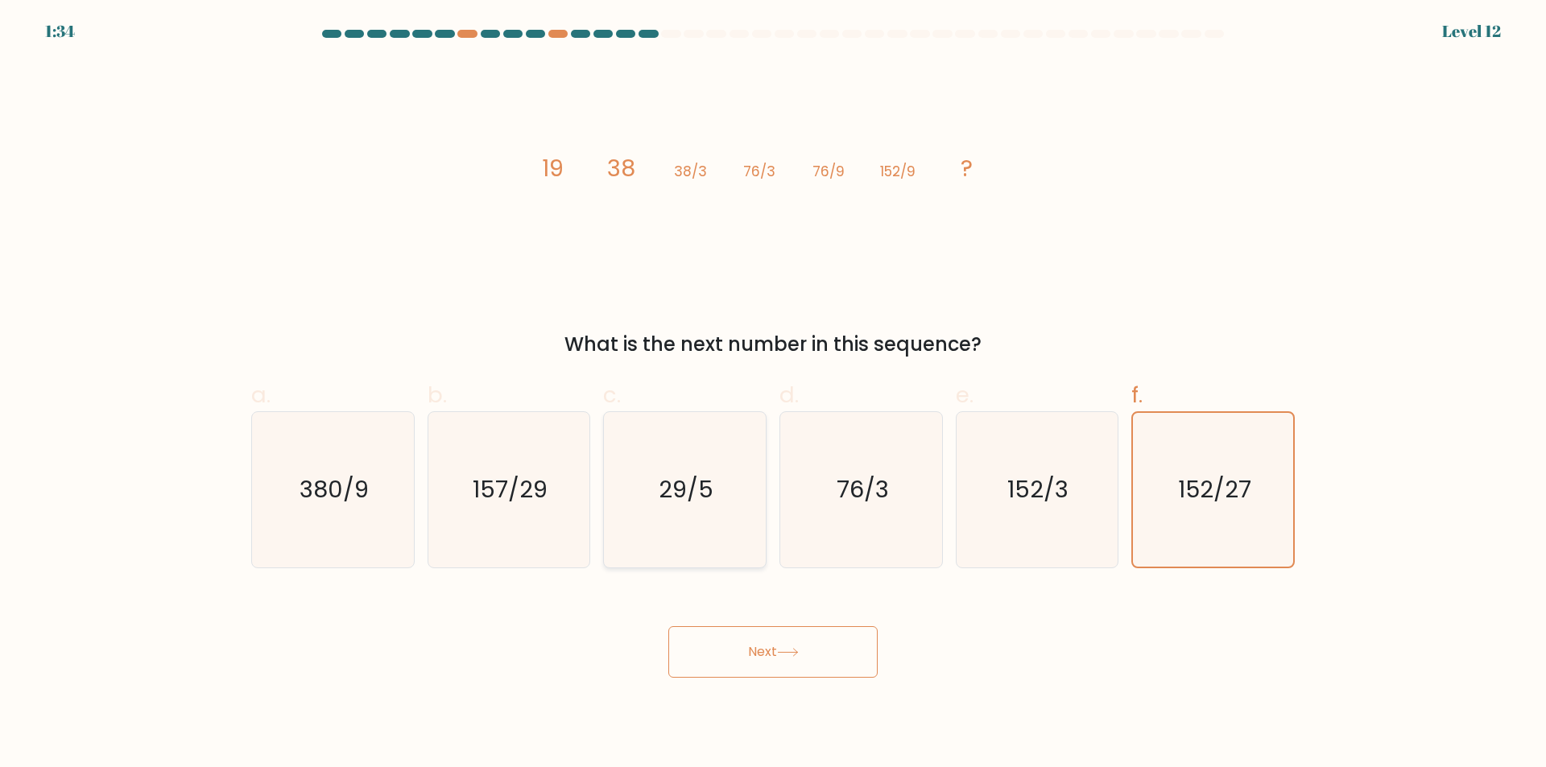
click at [773, 394] on input "c. 29/5" at bounding box center [773, 389] width 1 height 10
radio input "true"
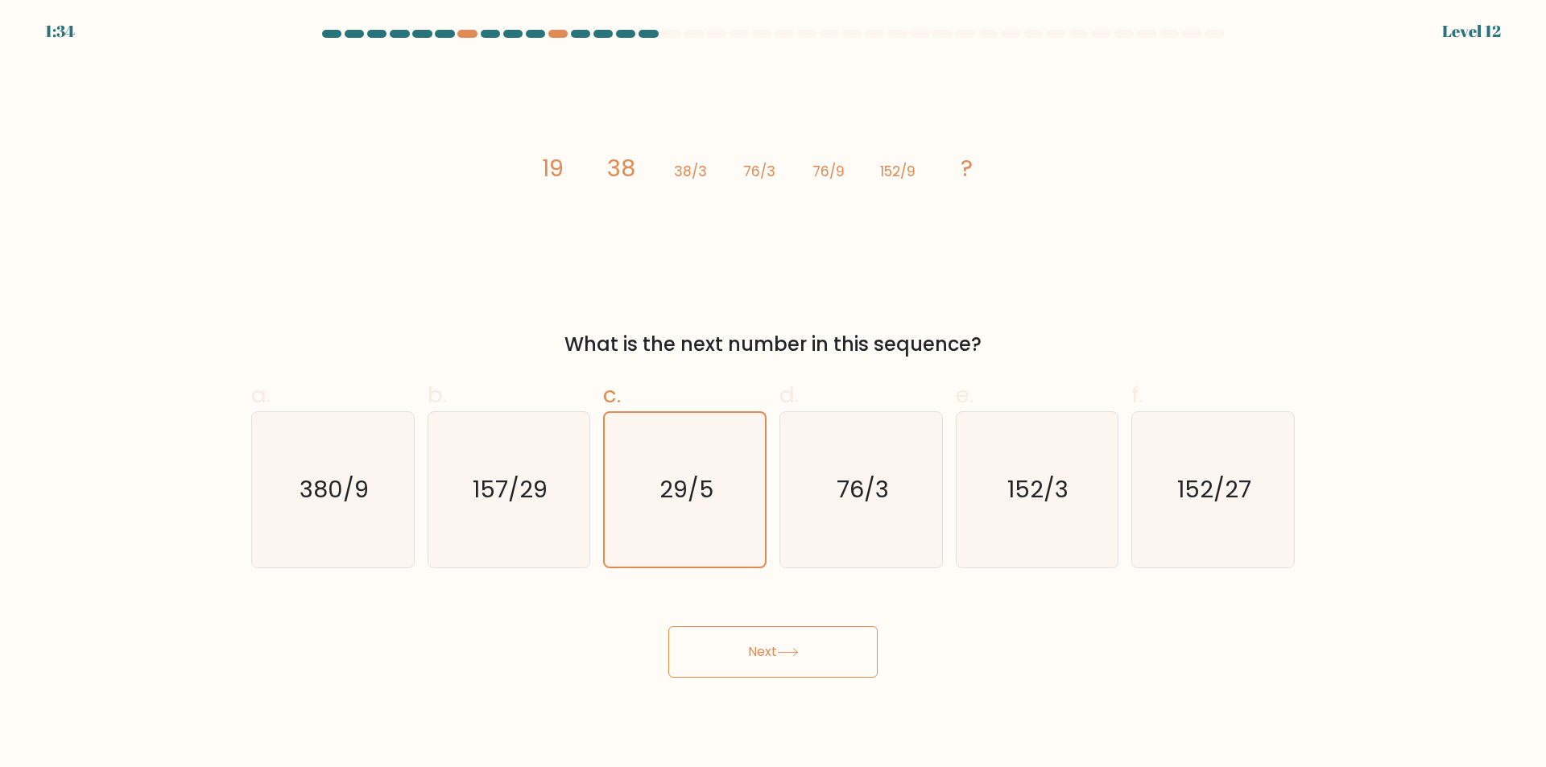
click at [758, 650] on button "Next" at bounding box center [772, 652] width 209 height 52
click at [807, 514] on icon "76/3" at bounding box center [860, 489] width 155 height 155
click at [774, 394] on input "d. 76/3" at bounding box center [773, 389] width 1 height 10
radio input "true"
click at [770, 657] on button "Next" at bounding box center [772, 652] width 209 height 52
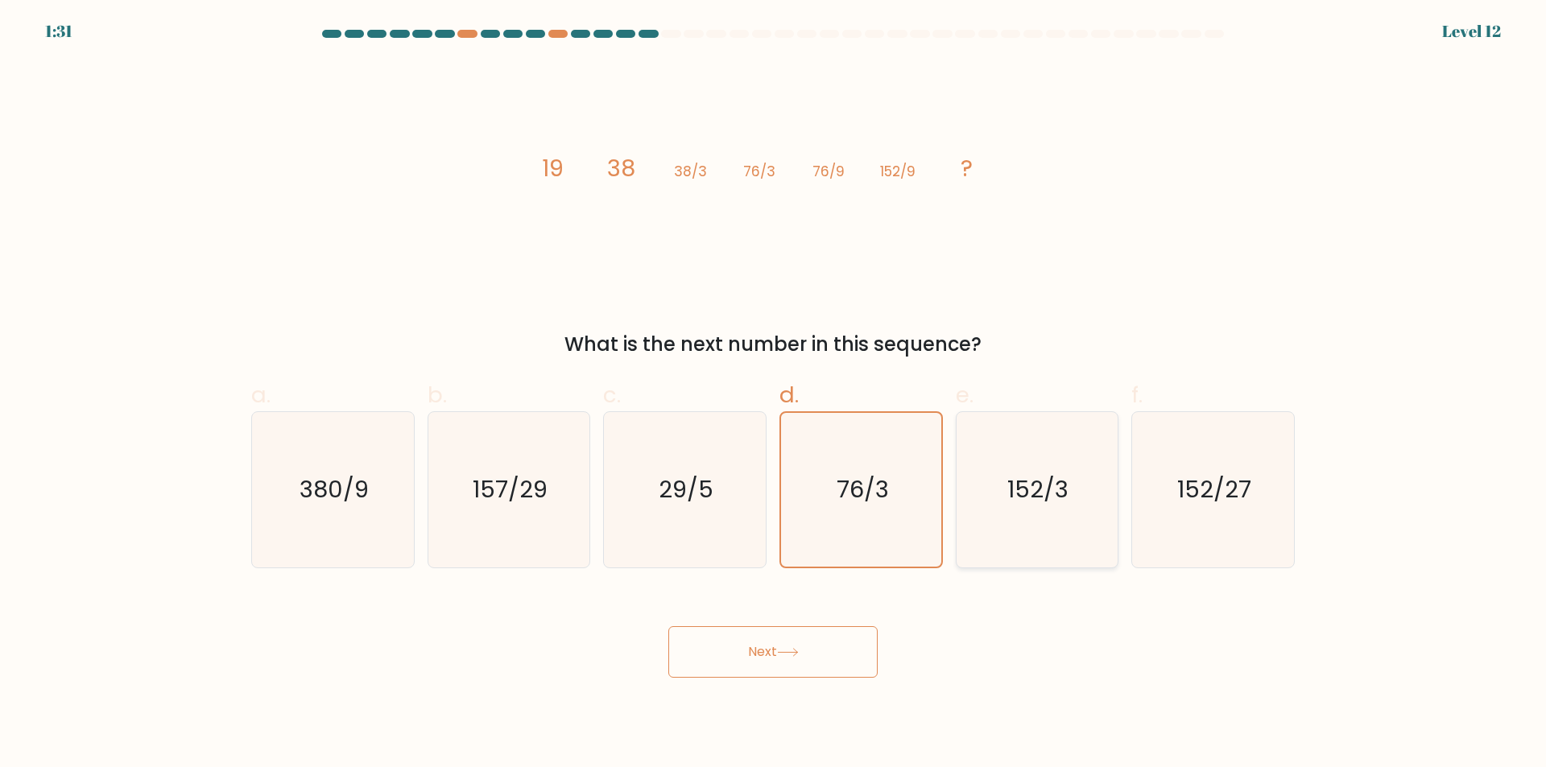
click at [1025, 526] on icon "152/3" at bounding box center [1036, 489] width 155 height 155
click at [774, 394] on input "e. 152/3" at bounding box center [773, 389] width 1 height 10
radio input "true"
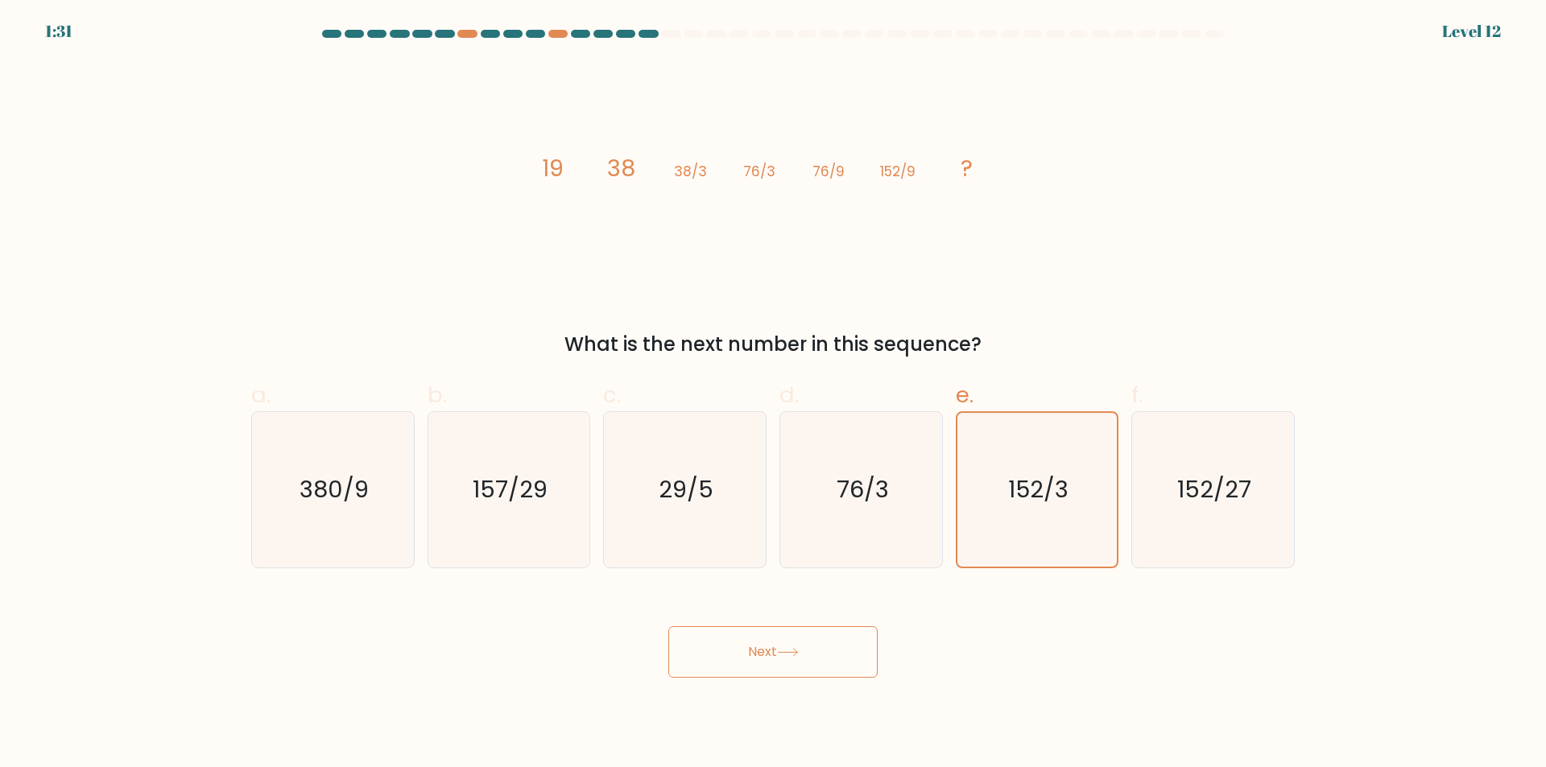
click at [743, 664] on button "Next" at bounding box center [772, 652] width 209 height 52
drag, startPoint x: 506, startPoint y: 492, endPoint x: 700, endPoint y: 611, distance: 227.7
click at [512, 497] on text "157/29" at bounding box center [510, 490] width 75 height 32
click at [773, 394] on input "b. 157/29" at bounding box center [773, 389] width 1 height 10
radio input "true"
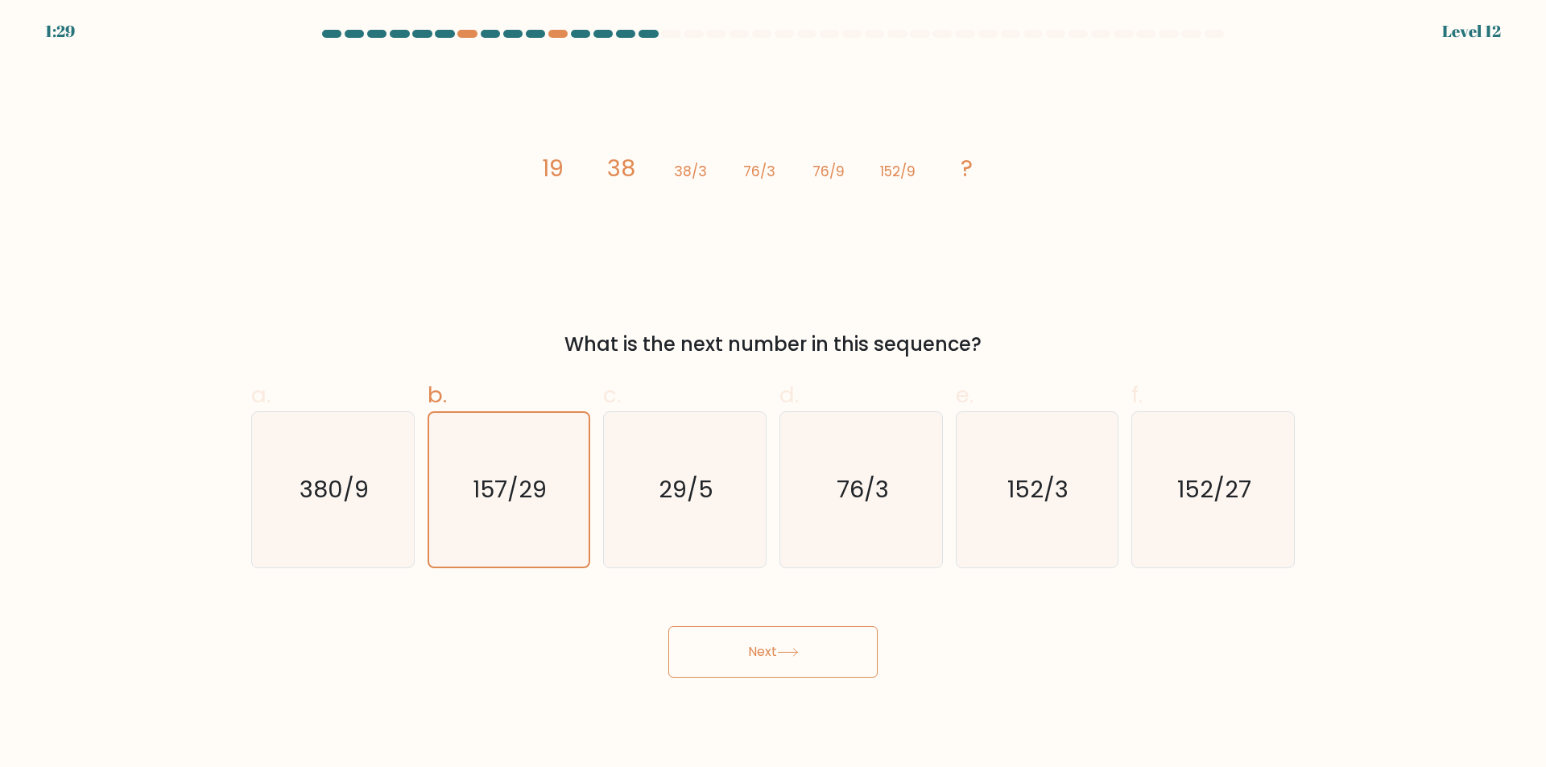
click at [753, 651] on button "Next" at bounding box center [772, 652] width 209 height 52
drag, startPoint x: 304, startPoint y: 460, endPoint x: 469, endPoint y: 529, distance: 177.9
click at [303, 460] on icon "380/9" at bounding box center [332, 489] width 155 height 155
click at [773, 394] on input "a. 380/9" at bounding box center [773, 389] width 1 height 10
radio input "true"
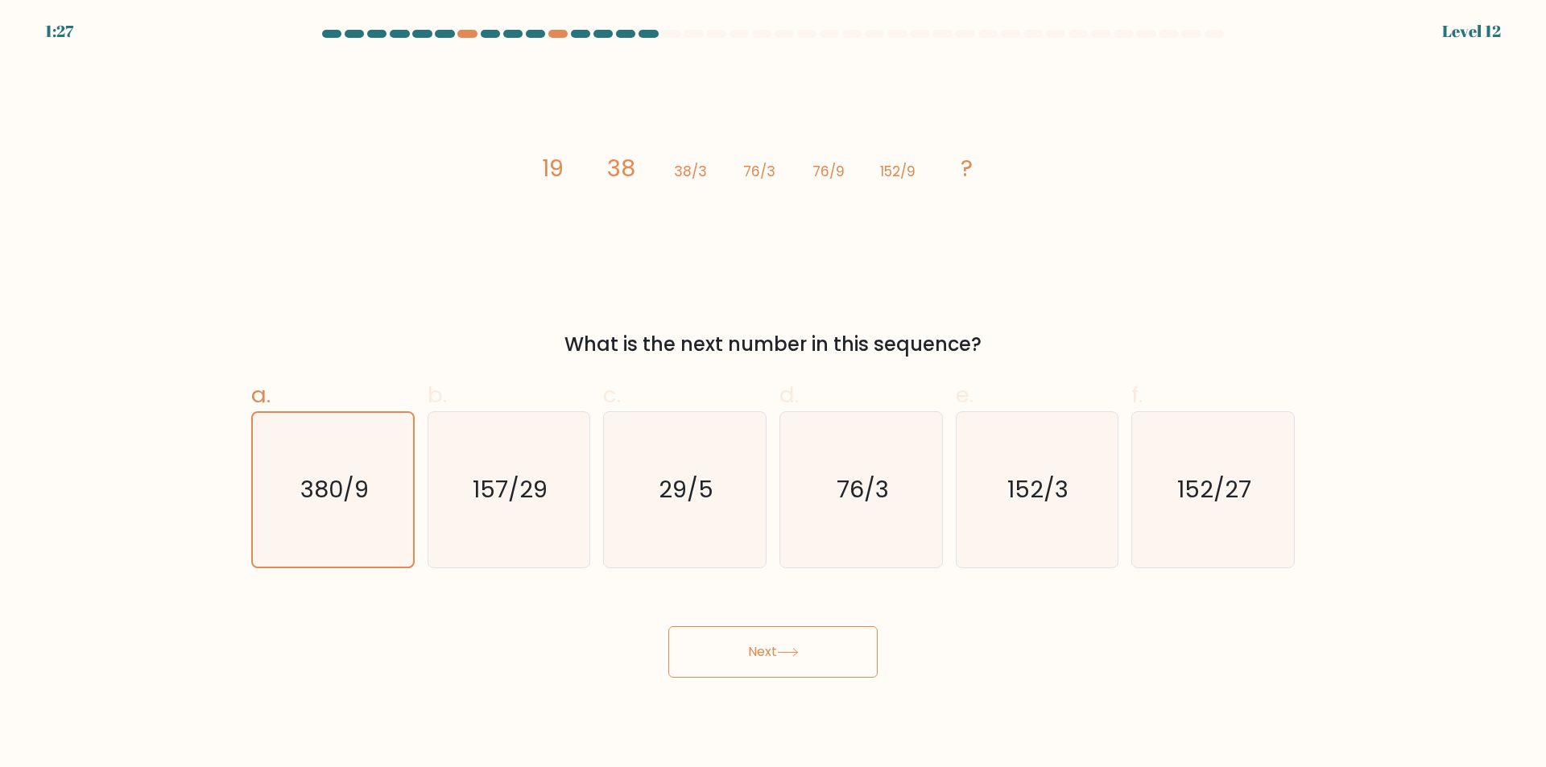
click at [761, 646] on button "Next" at bounding box center [772, 652] width 209 height 52
click at [785, 668] on button "Next" at bounding box center [772, 652] width 209 height 52
click at [794, 667] on button "Next" at bounding box center [772, 652] width 209 height 52
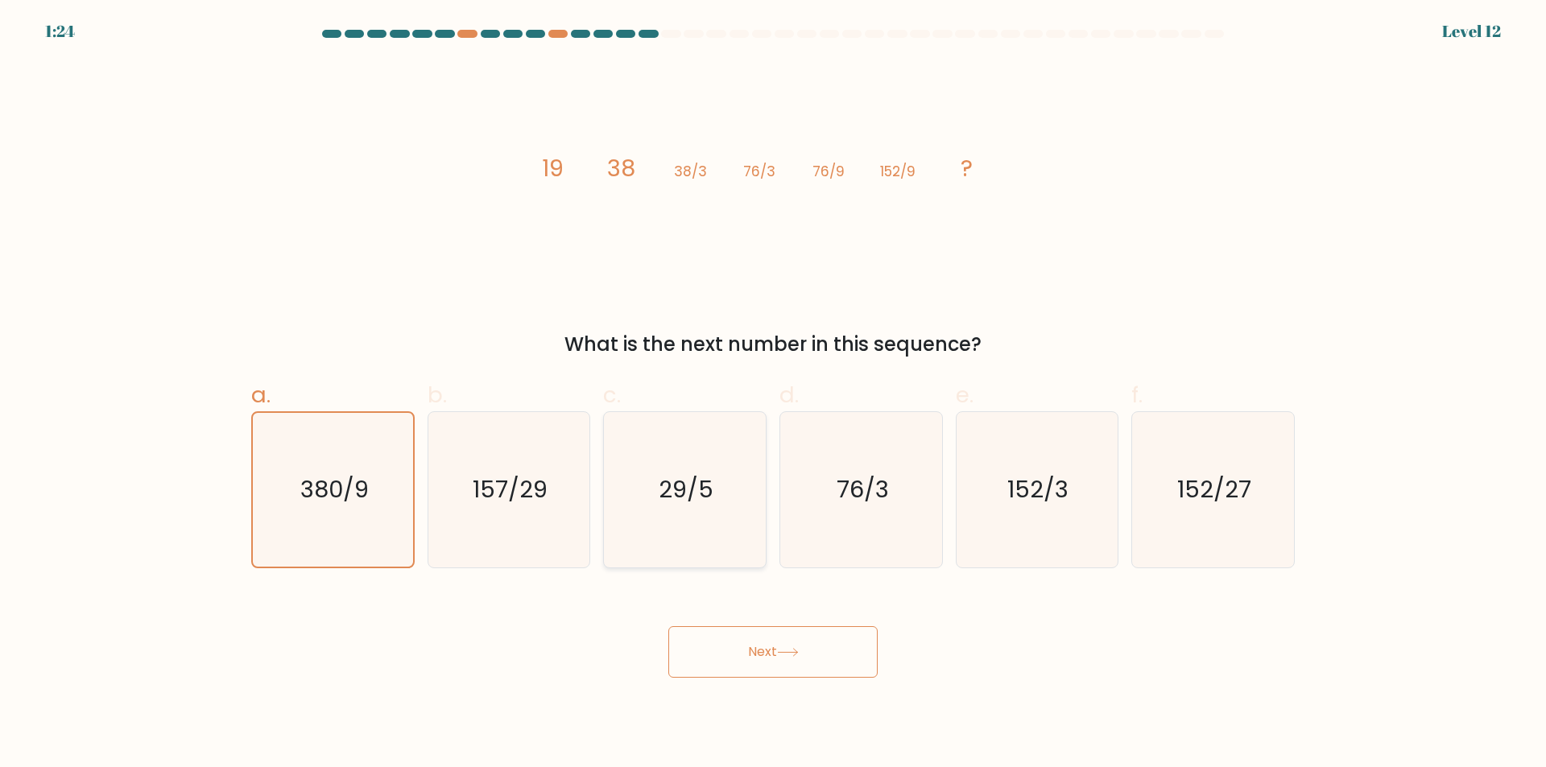
click at [672, 473] on icon "29/5" at bounding box center [684, 489] width 155 height 155
click at [773, 394] on input "c. 29/5" at bounding box center [773, 389] width 1 height 10
radio input "true"
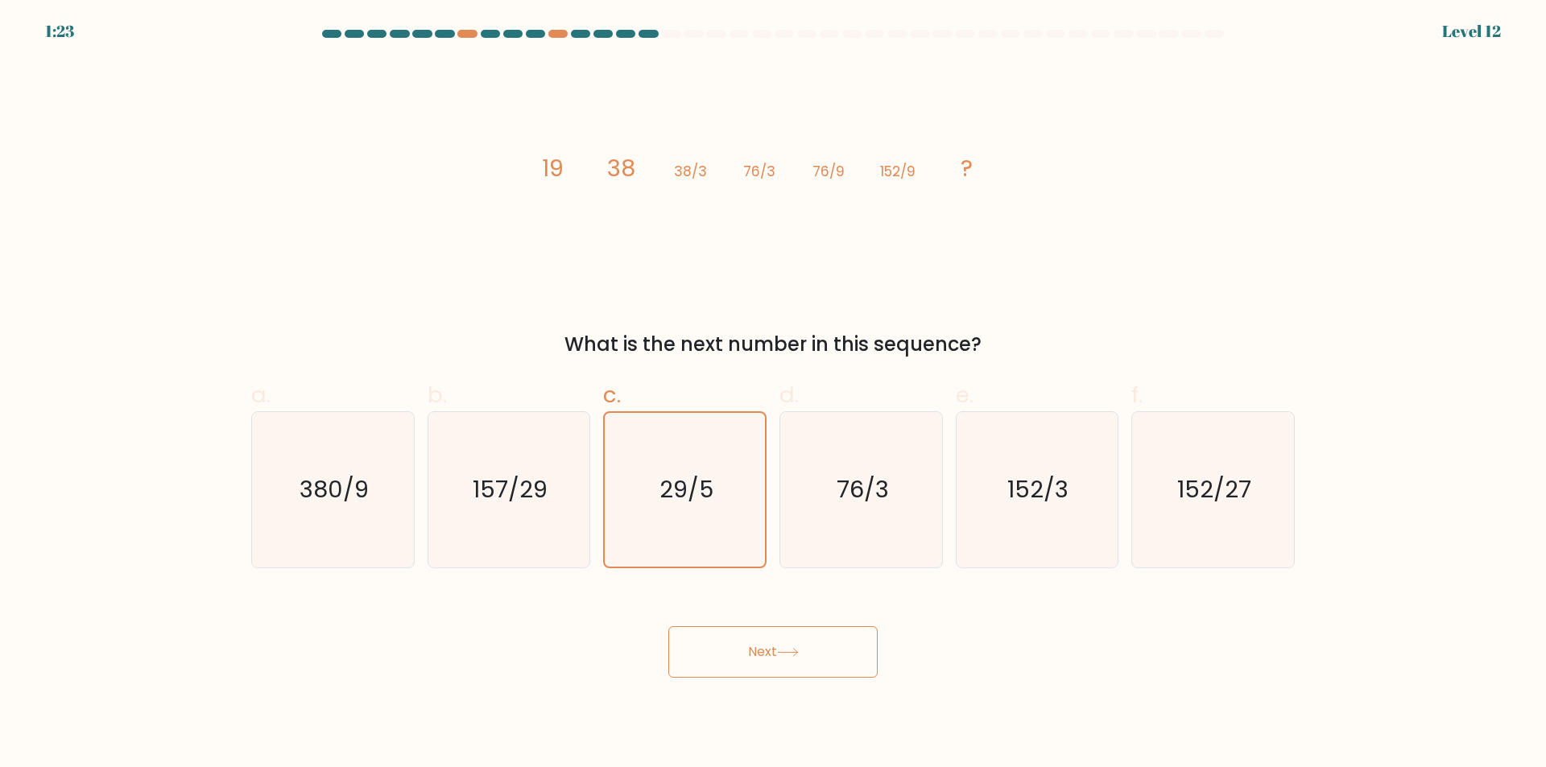
click at [768, 646] on button "Next" at bounding box center [772, 652] width 209 height 52
click at [1184, 494] on text "152/27" at bounding box center [1215, 490] width 74 height 32
click at [774, 394] on input "f. 152/27" at bounding box center [773, 389] width 1 height 10
radio input "true"
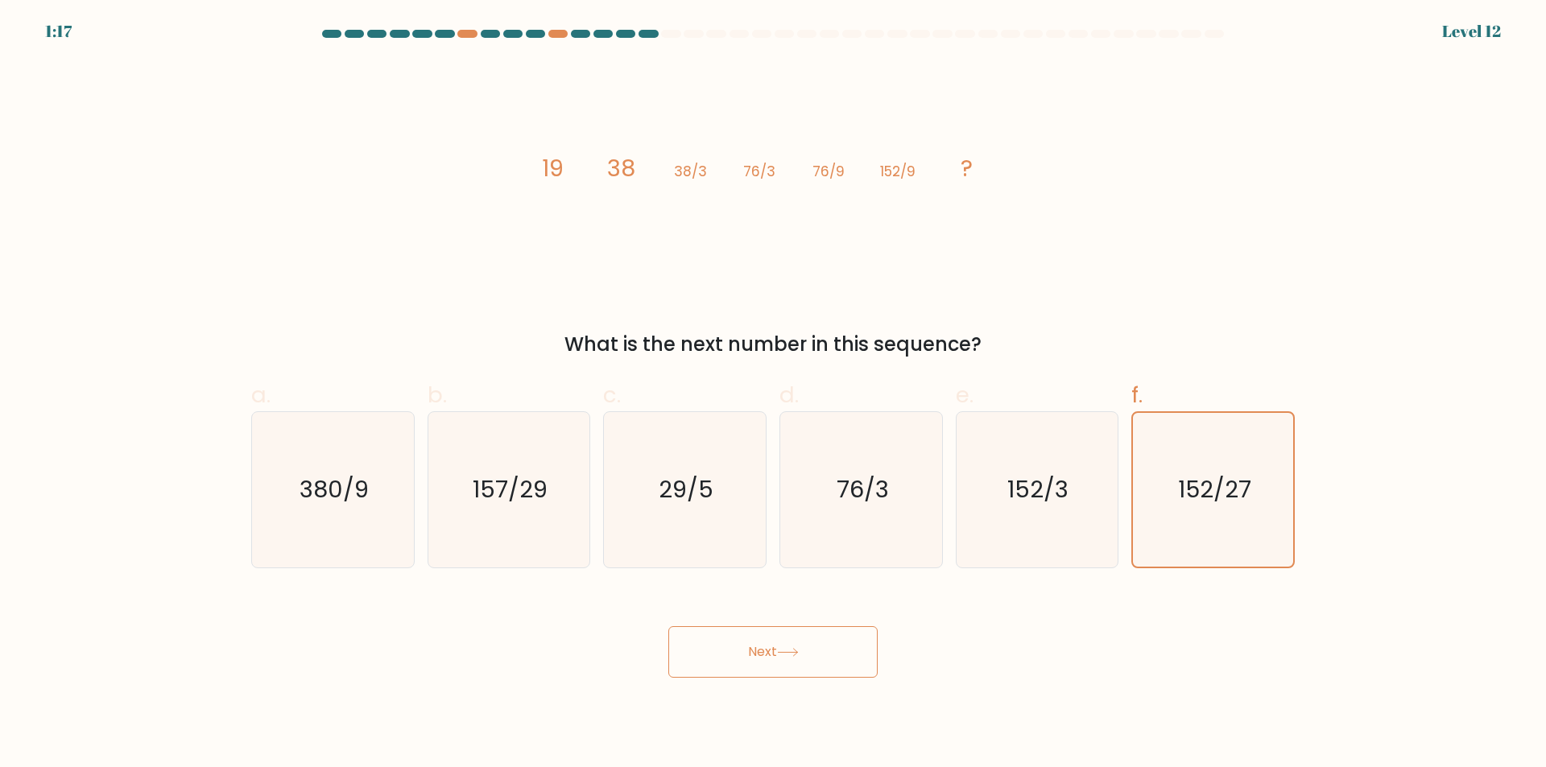
click at [841, 651] on button "Next" at bounding box center [772, 652] width 209 height 52
click at [837, 648] on button "Next" at bounding box center [772, 652] width 209 height 52
click at [1186, 456] on icon "152/27" at bounding box center [1213, 490] width 154 height 154
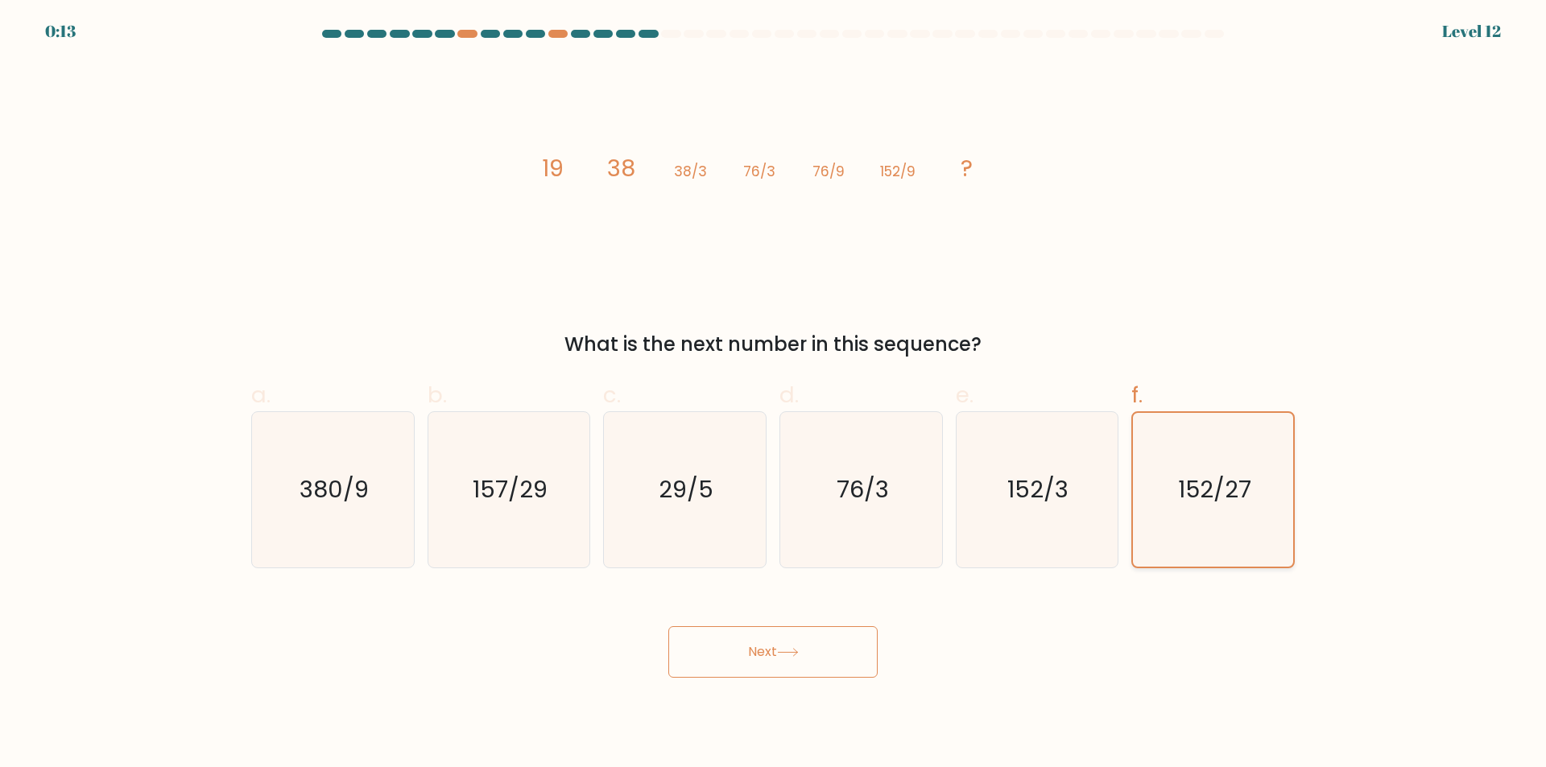
click at [774, 394] on input "f. 152/27" at bounding box center [773, 389] width 1 height 10
click at [746, 655] on button "Next" at bounding box center [772, 652] width 209 height 52
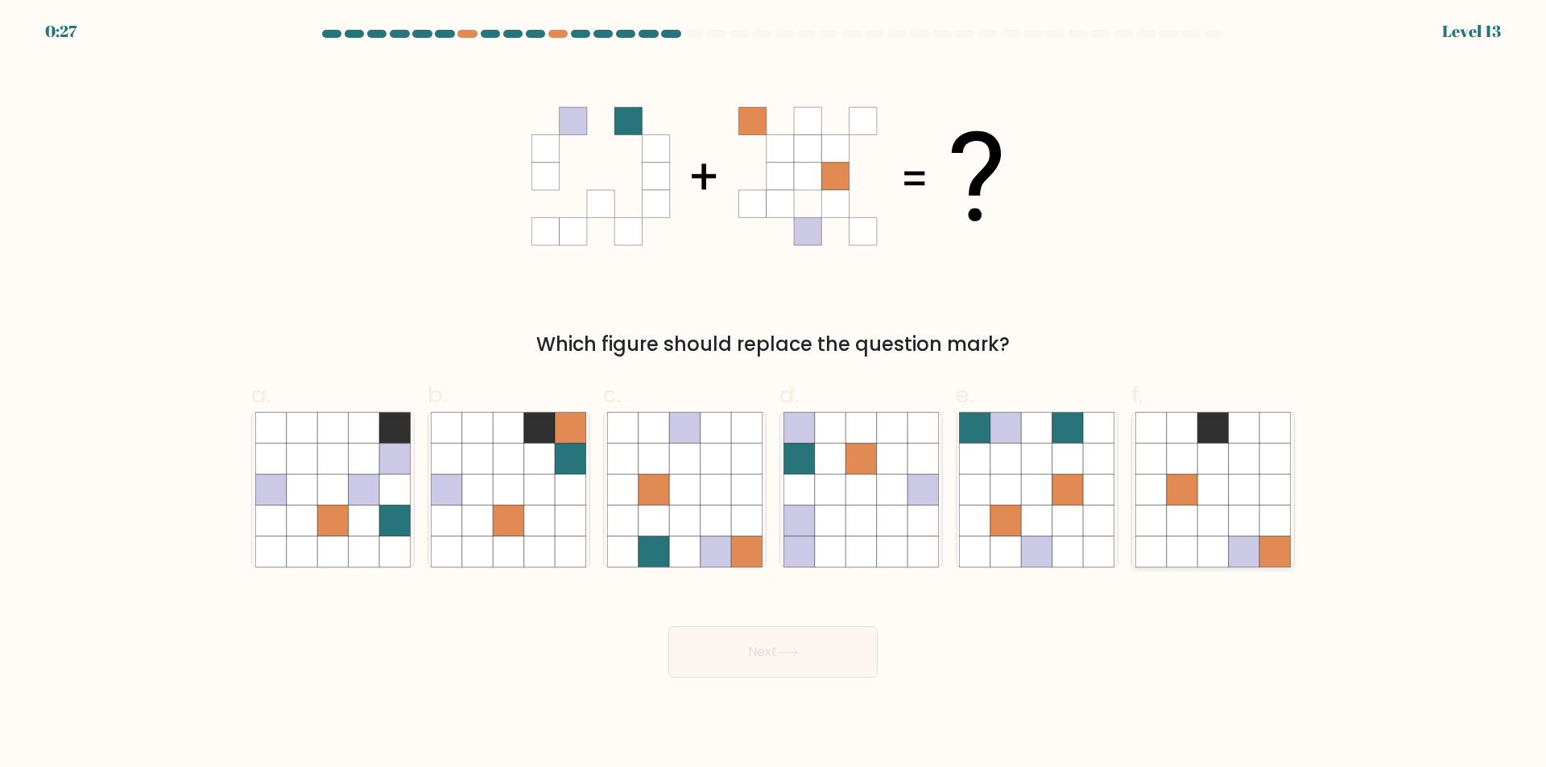
click at [1184, 448] on icon at bounding box center [1181, 459] width 31 height 31
click at [774, 394] on input "f." at bounding box center [773, 389] width 1 height 10
radio input "true"
click at [828, 647] on button "Next" at bounding box center [772, 652] width 209 height 52
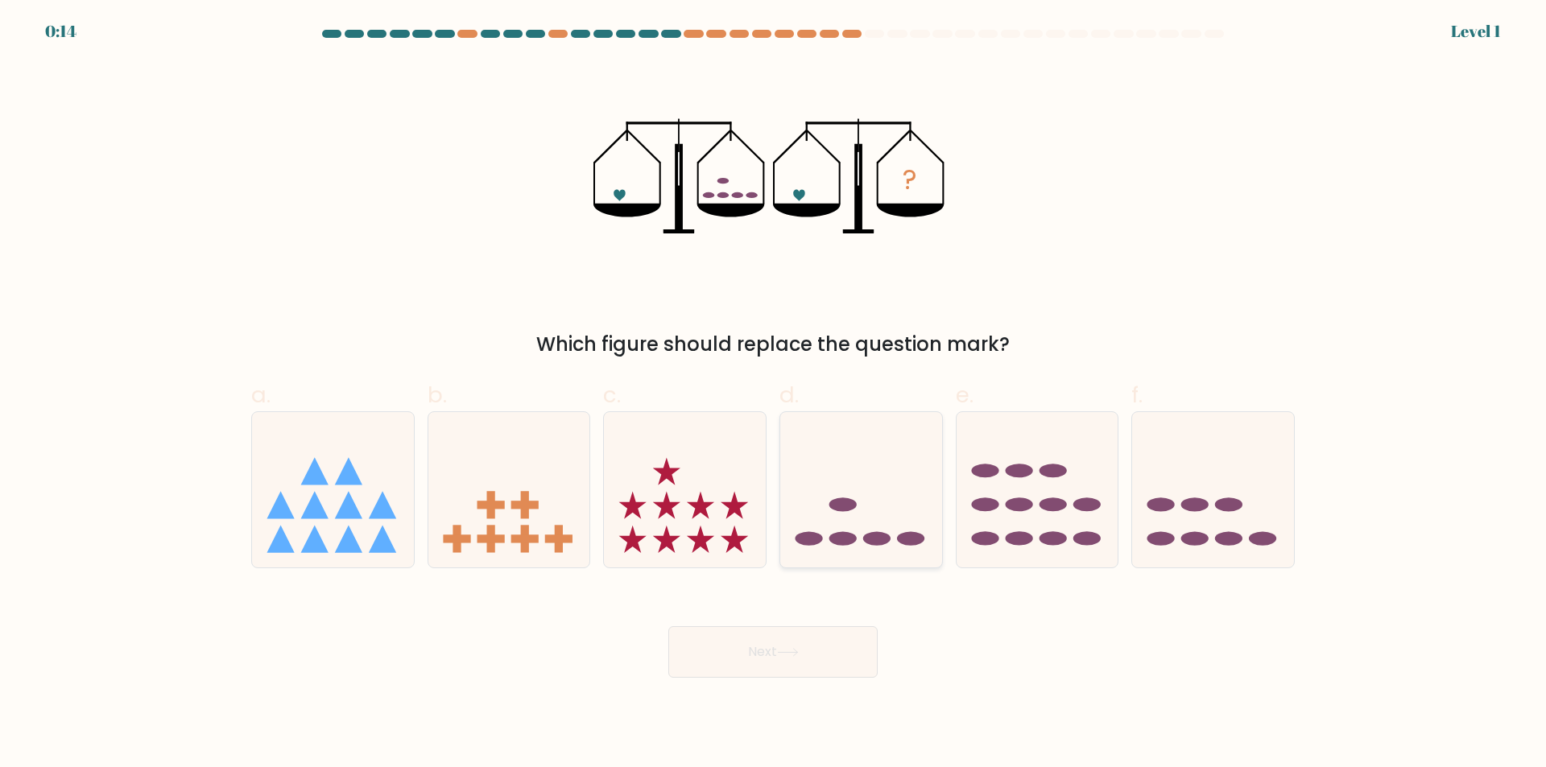
click at [878, 531] on icon at bounding box center [861, 490] width 162 height 134
click at [774, 394] on input "d." at bounding box center [773, 389] width 1 height 10
radio input "true"
click at [820, 653] on button "Next" at bounding box center [772, 652] width 209 height 52
